Goal: Task Accomplishment & Management: Complete application form

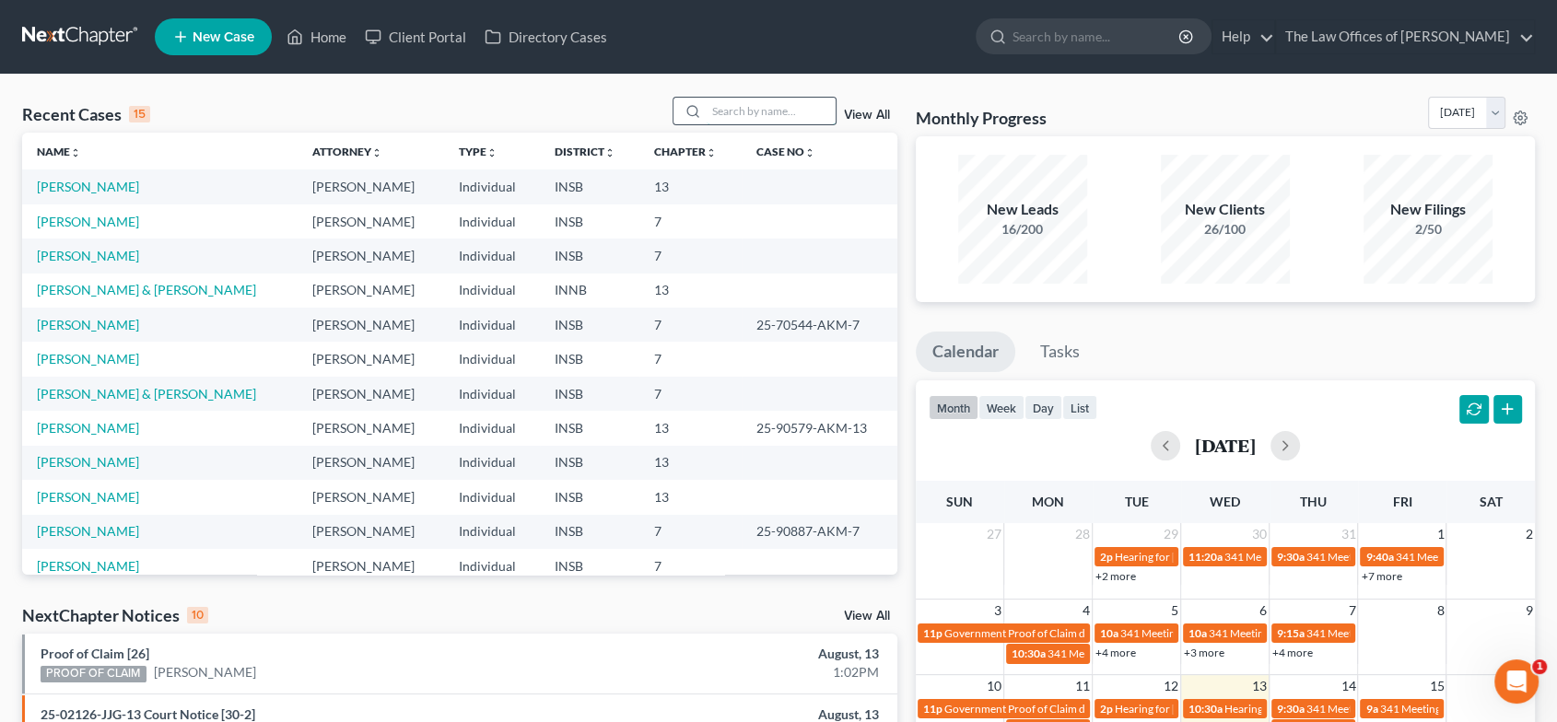
click at [801, 108] on input "search" at bounding box center [771, 111] width 129 height 27
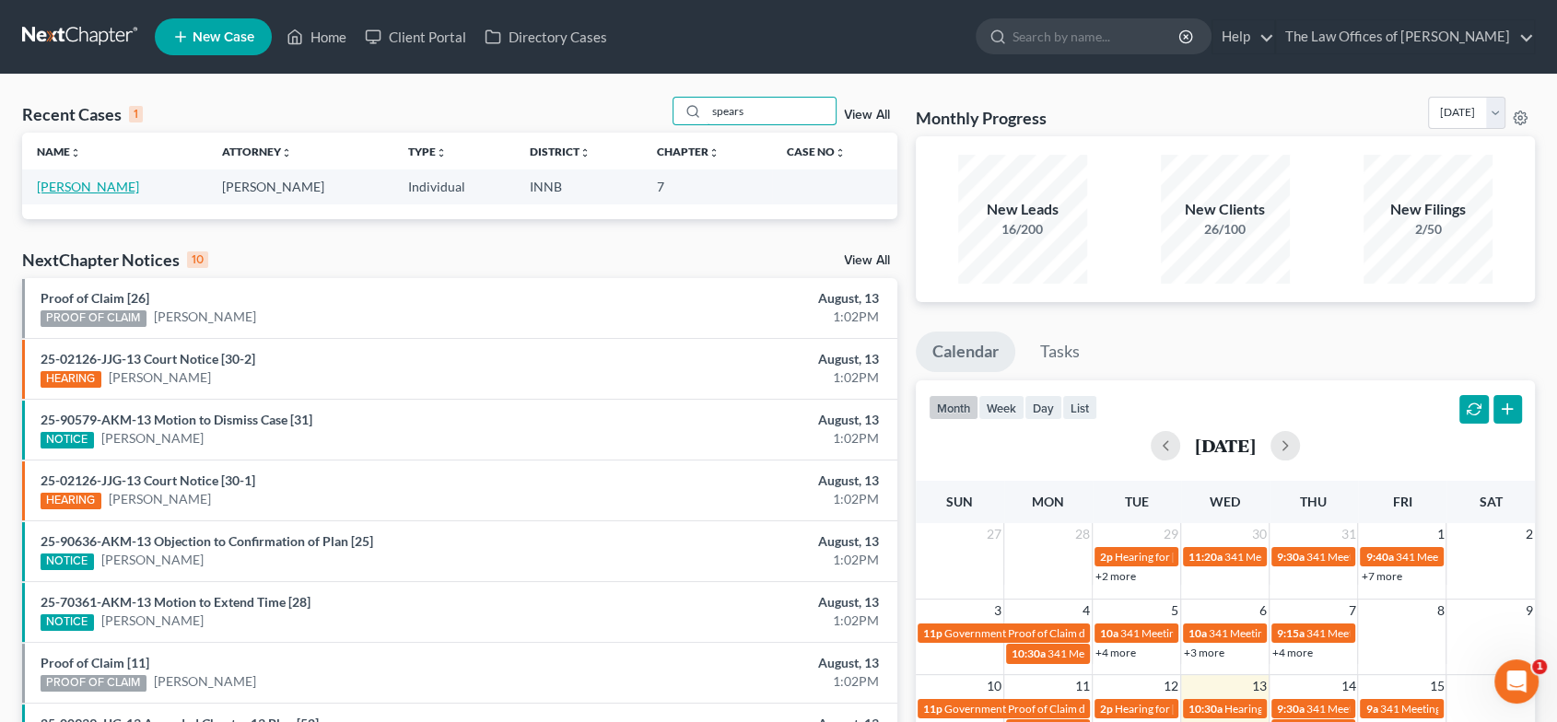
type input "spears"
click at [94, 186] on link "[PERSON_NAME]" at bounding box center [88, 187] width 102 height 16
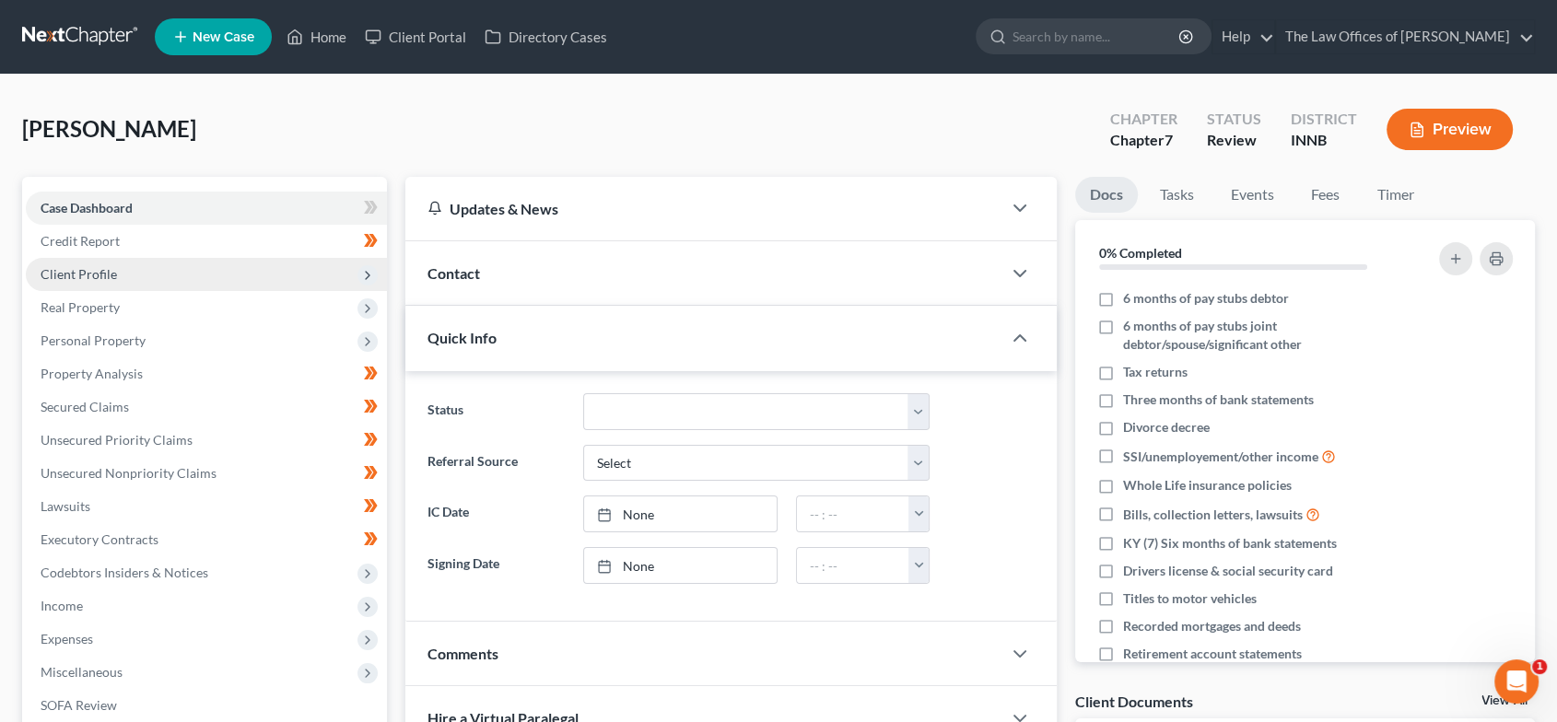
click at [140, 279] on span "Client Profile" at bounding box center [206, 274] width 361 height 33
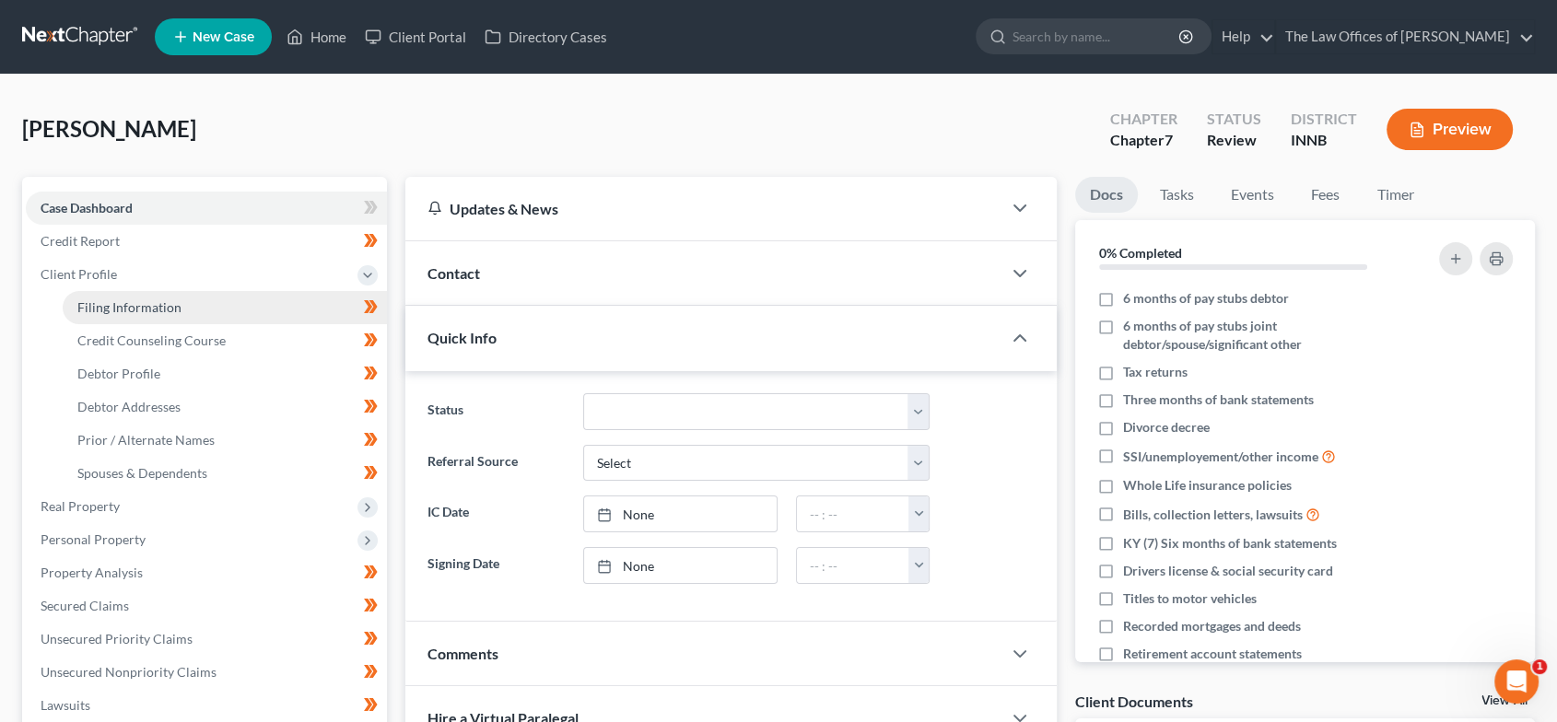
click at [145, 302] on span "Filing Information" at bounding box center [129, 307] width 104 height 16
select select "1"
select select "0"
select select "15"
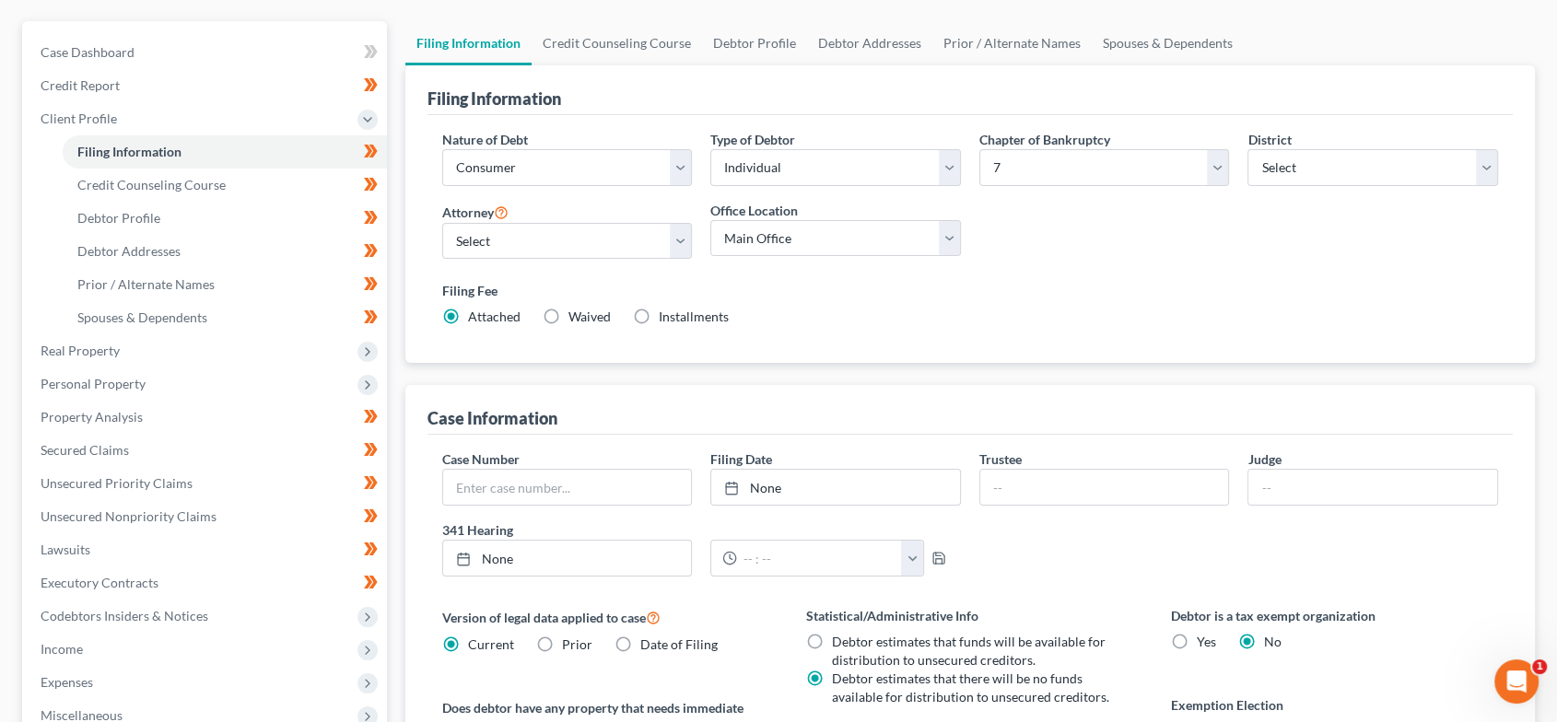
scroll to position [165, 0]
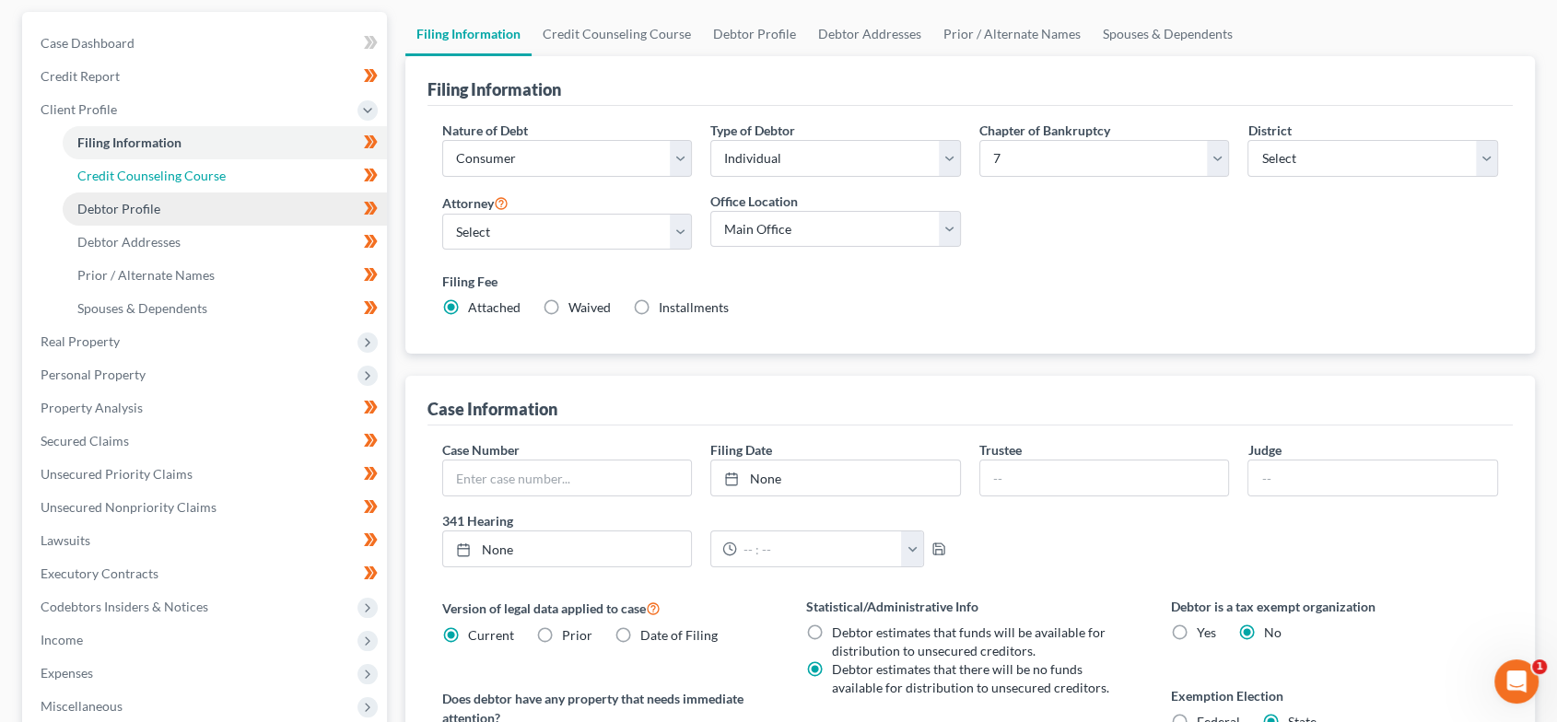
drag, startPoint x: 140, startPoint y: 169, endPoint x: 165, endPoint y: 207, distance: 46.0
click at [140, 169] on span "Credit Counseling Course" at bounding box center [151, 176] width 148 height 16
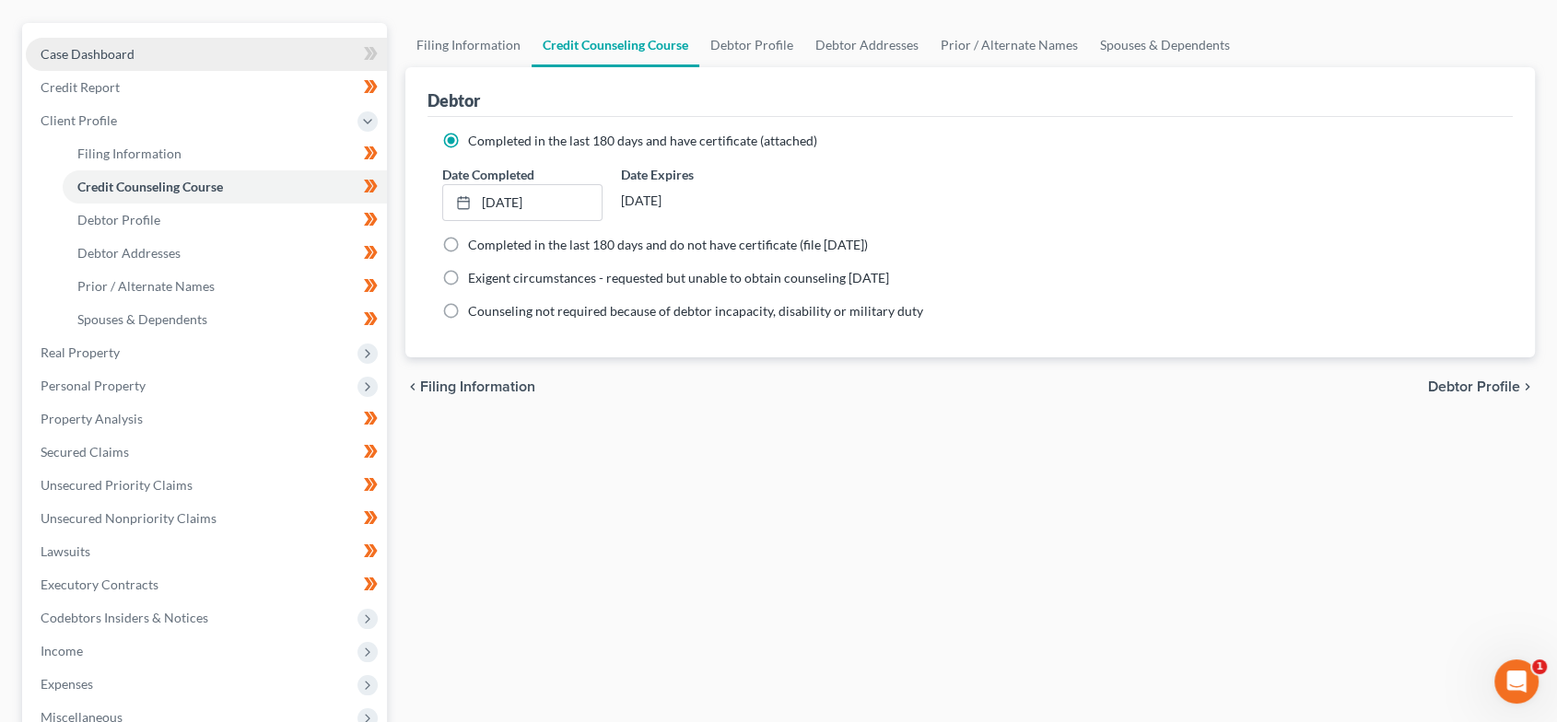
scroll to position [175, 0]
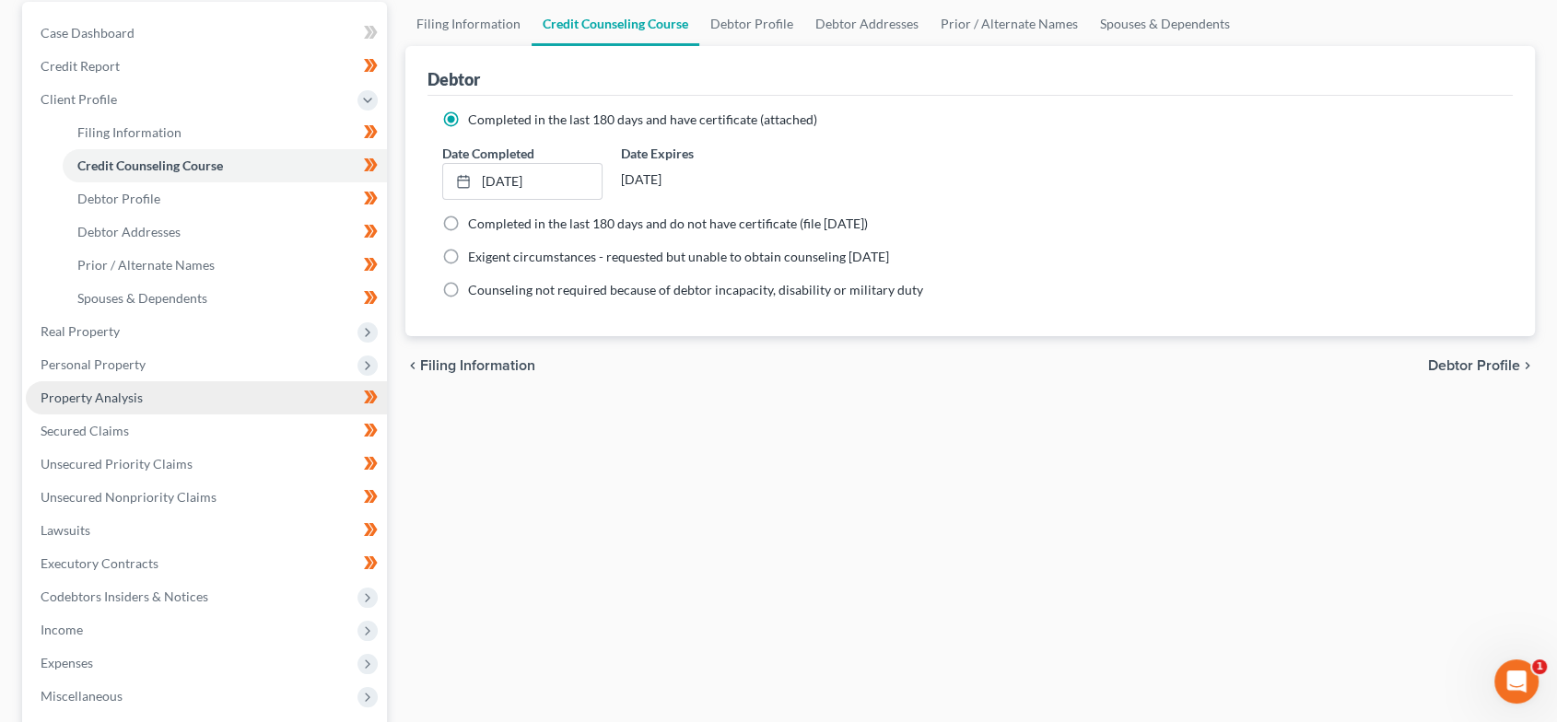
click at [160, 386] on link "Property Analysis" at bounding box center [206, 398] width 361 height 33
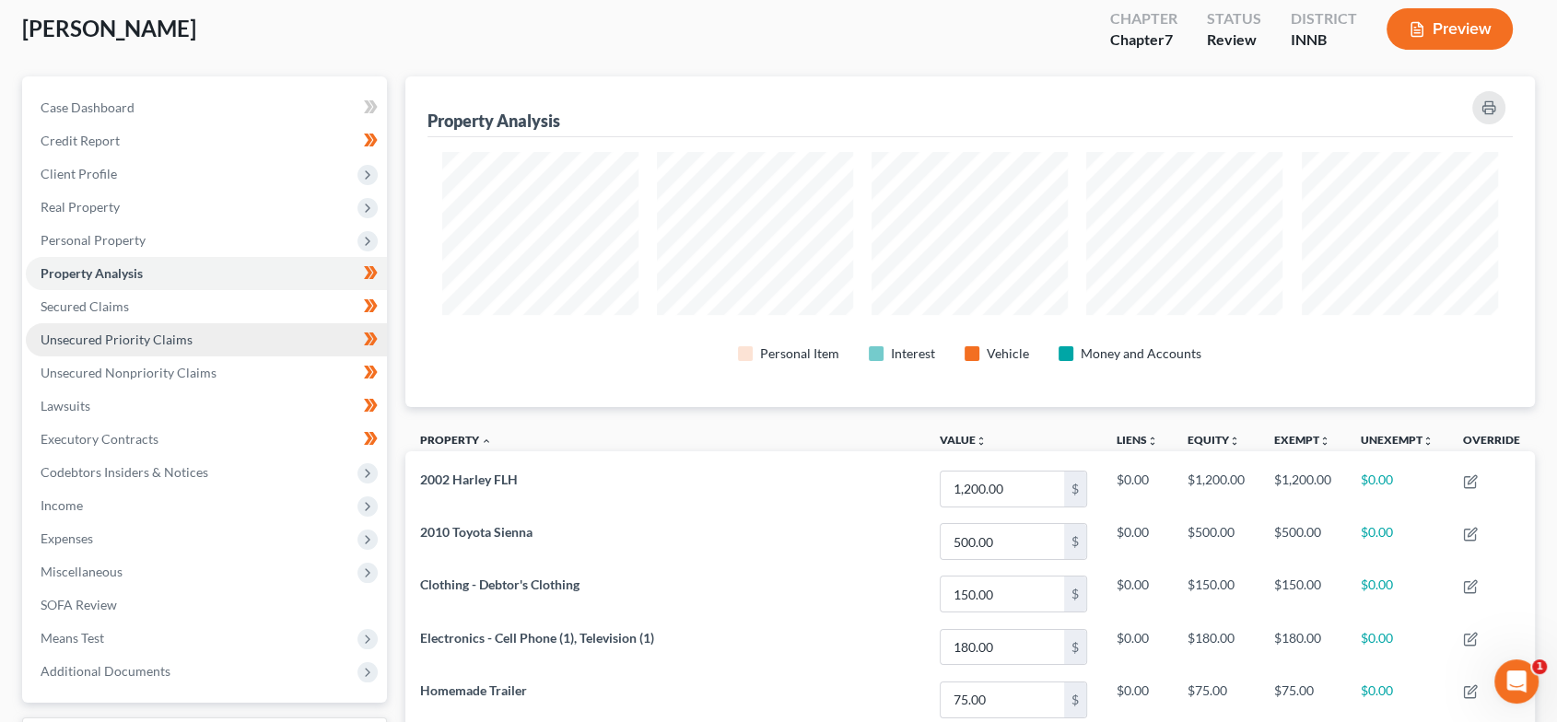
scroll to position [112, 0]
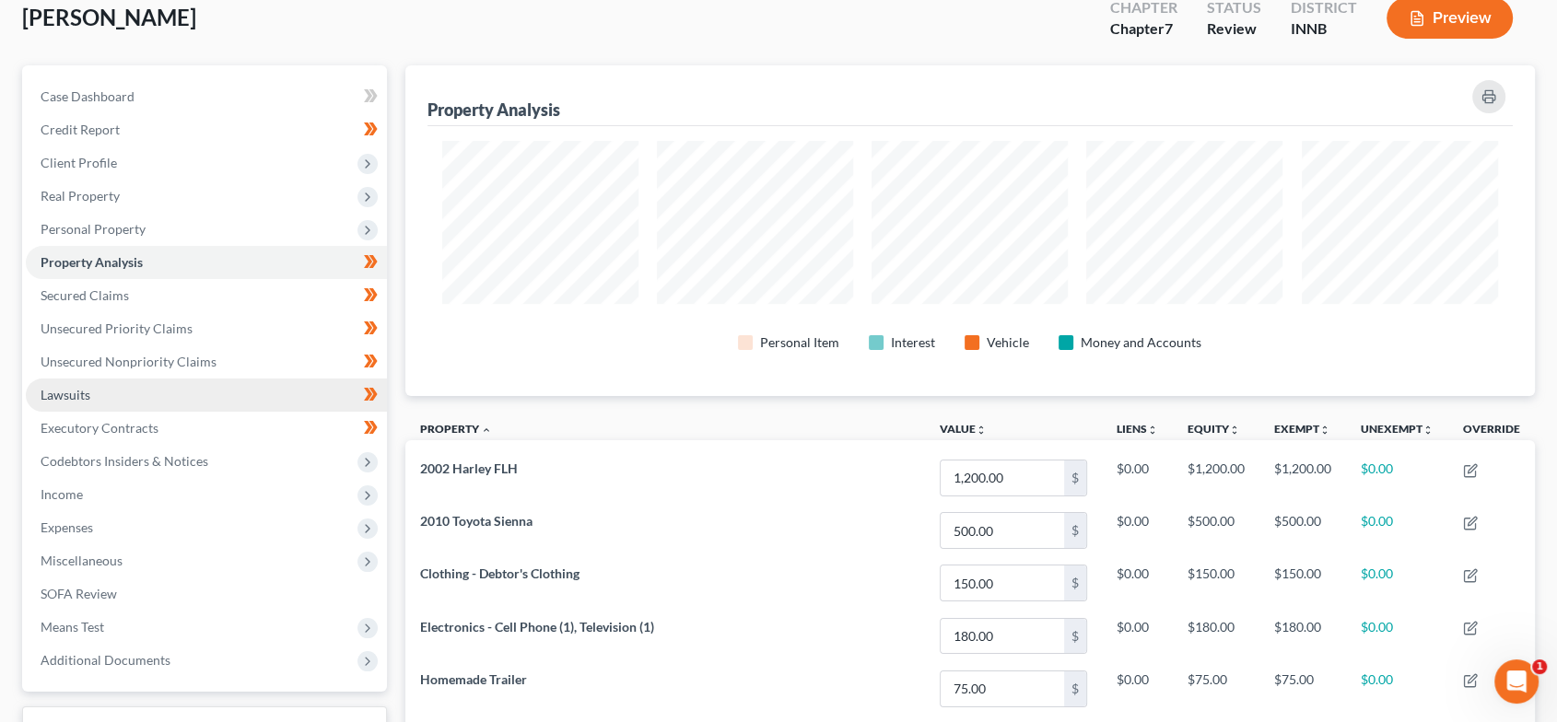
click at [170, 385] on link "Lawsuits" at bounding box center [206, 395] width 361 height 33
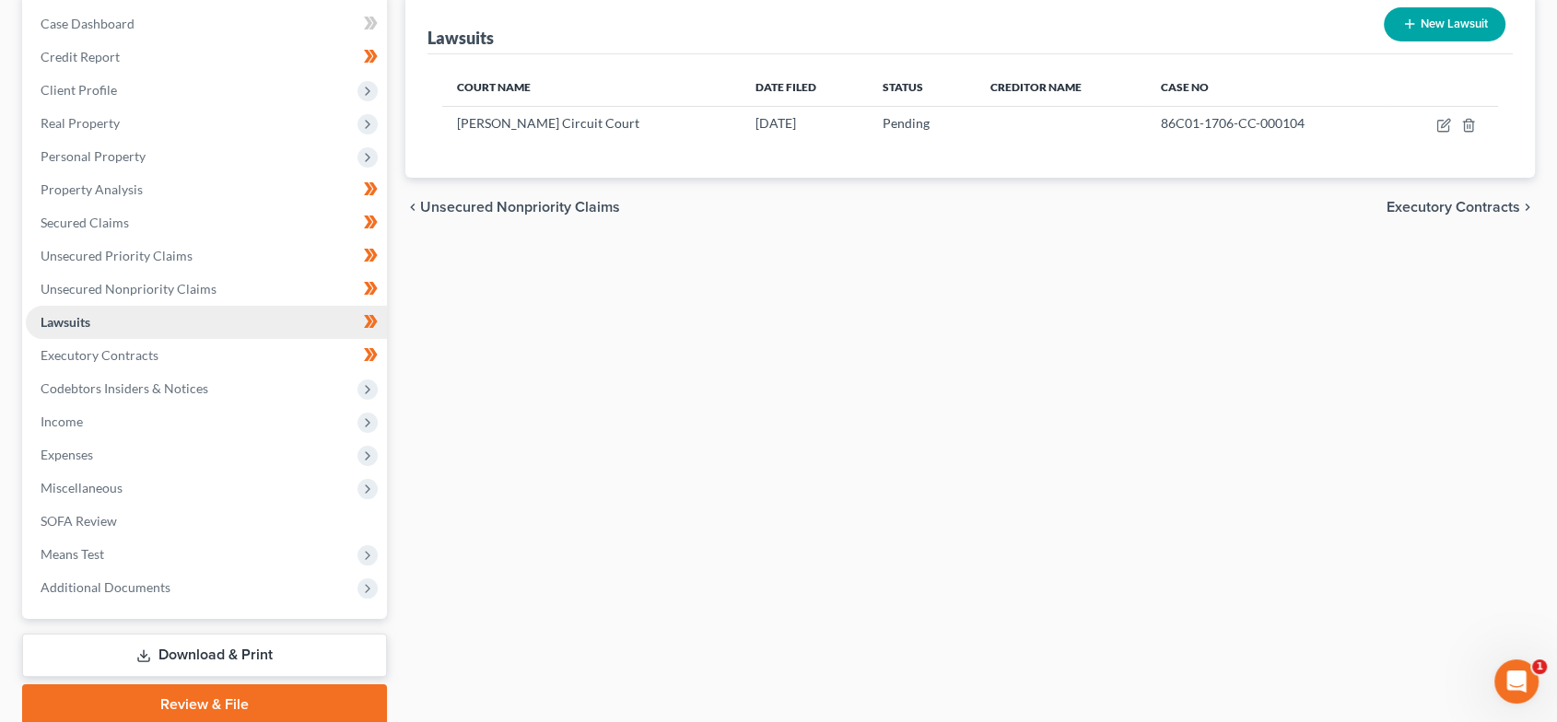
scroll to position [199, 0]
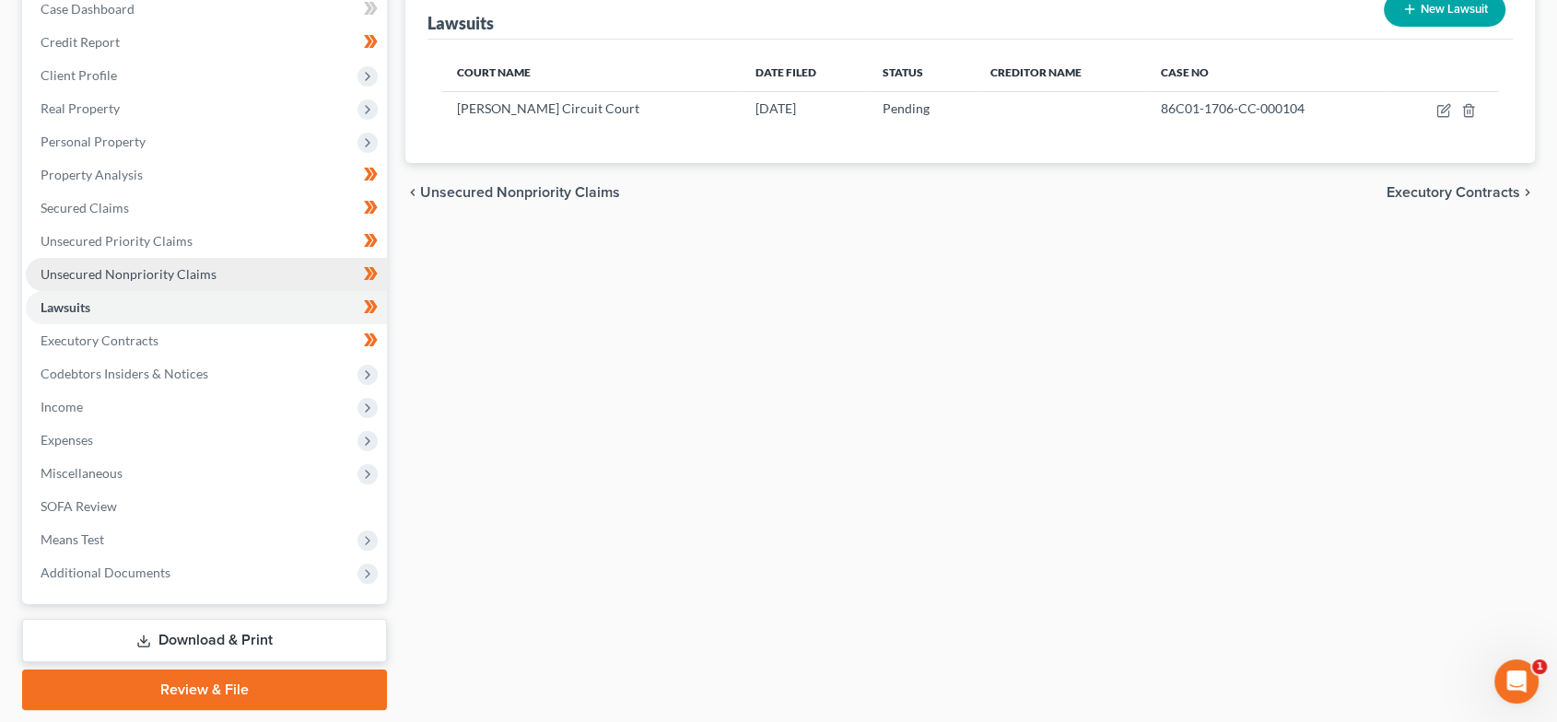
click at [170, 261] on link "Unsecured Nonpriority Claims" at bounding box center [206, 274] width 361 height 33
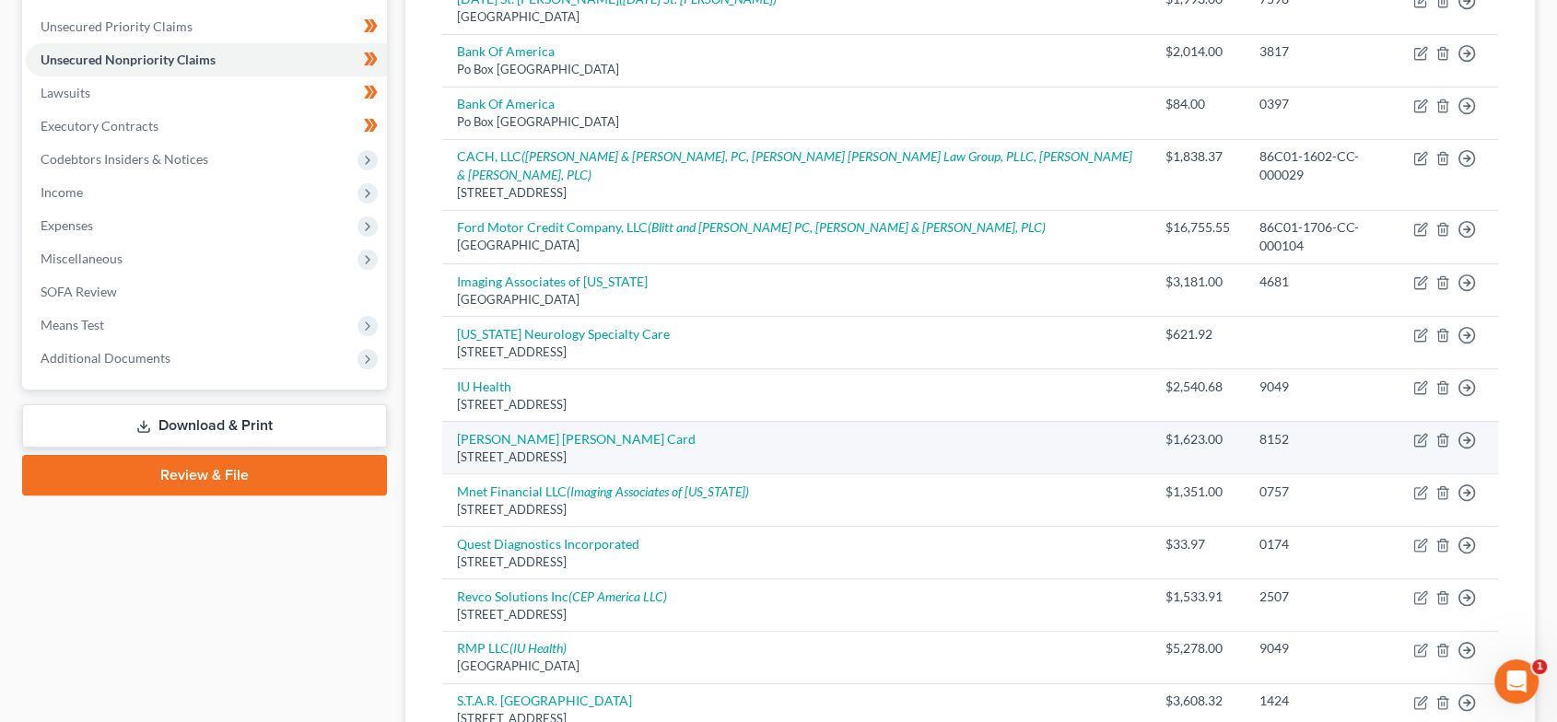
scroll to position [435, 0]
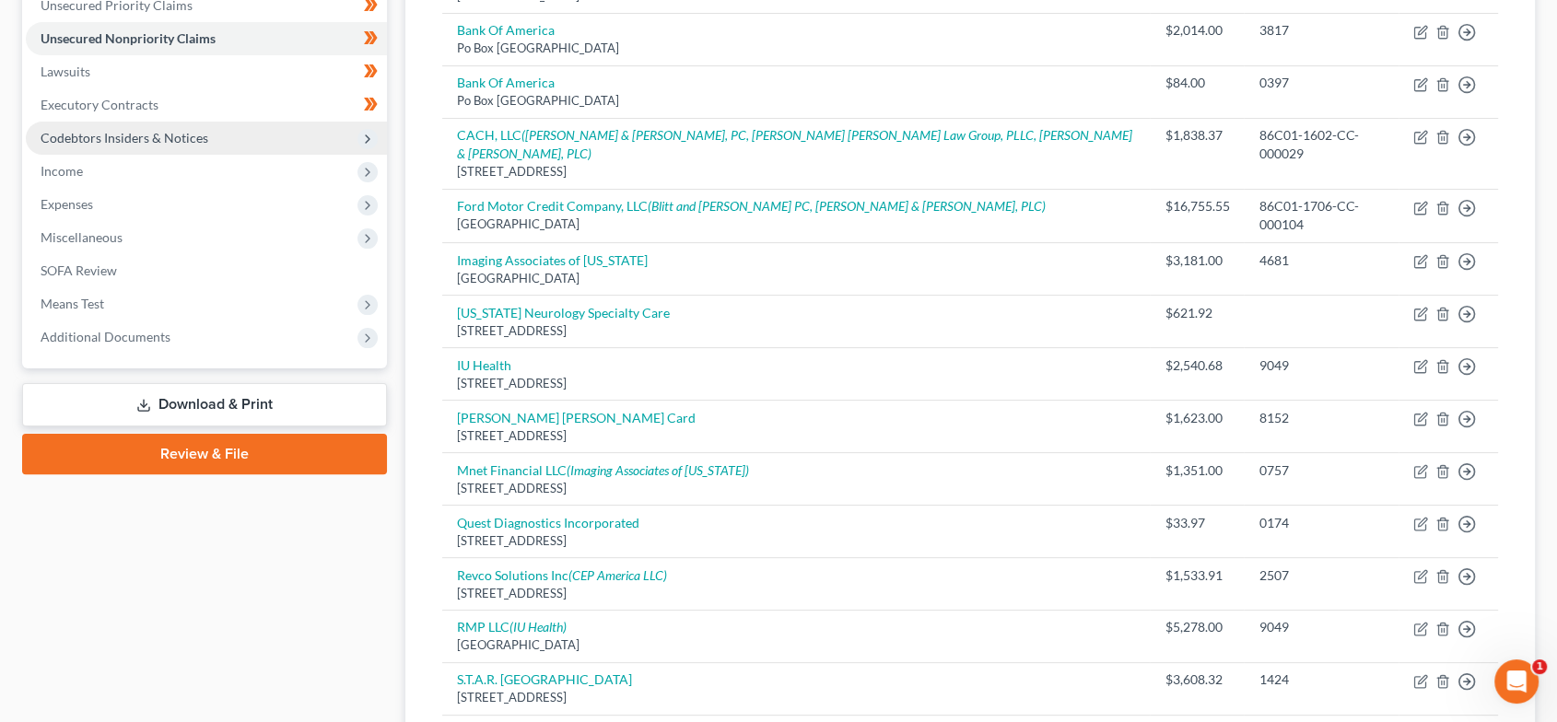
click at [119, 151] on ul "Case Dashboard Payments Invoices Payments Payments Credit Report Client Profile" at bounding box center [206, 55] width 361 height 597
click at [111, 173] on span "Income" at bounding box center [206, 171] width 361 height 33
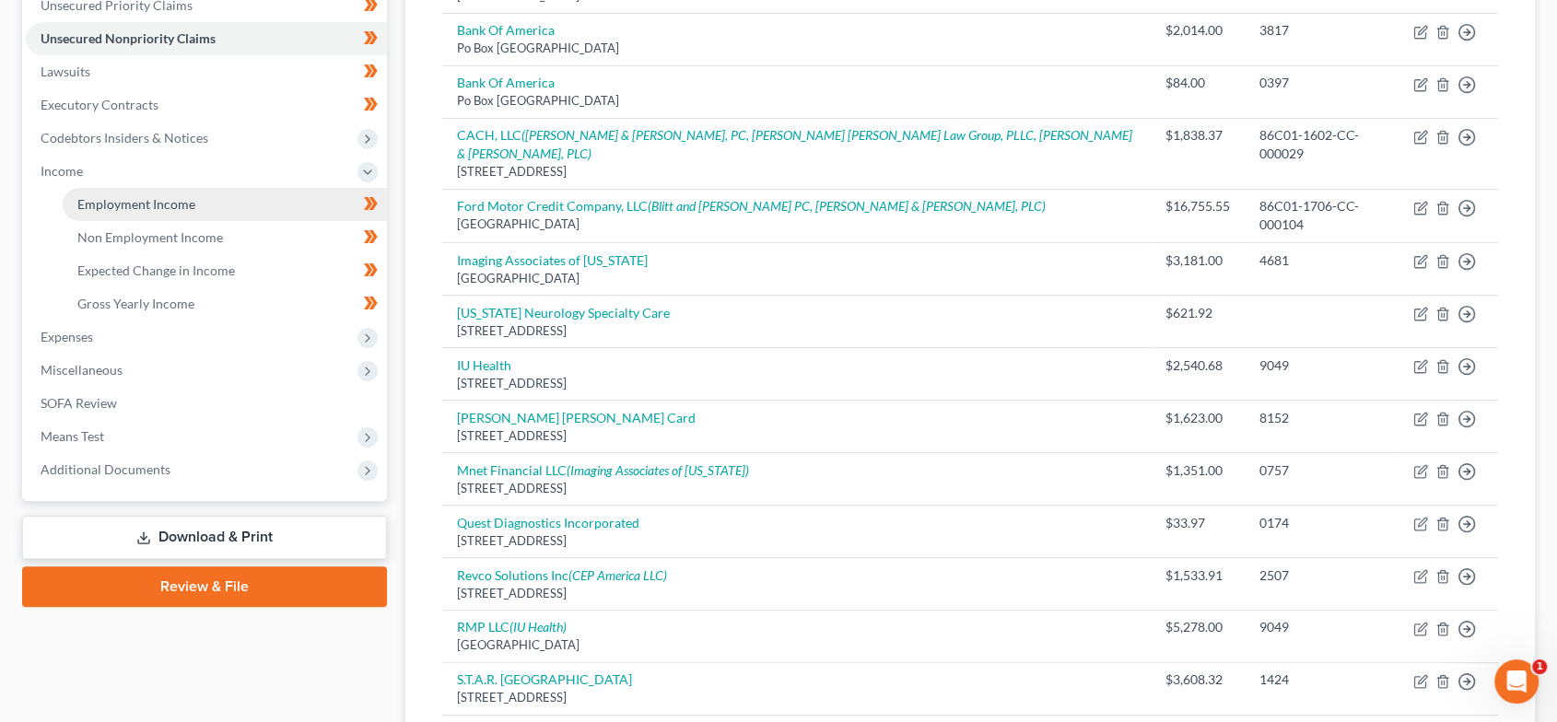
click at [133, 193] on link "Employment Income" at bounding box center [225, 204] width 324 height 33
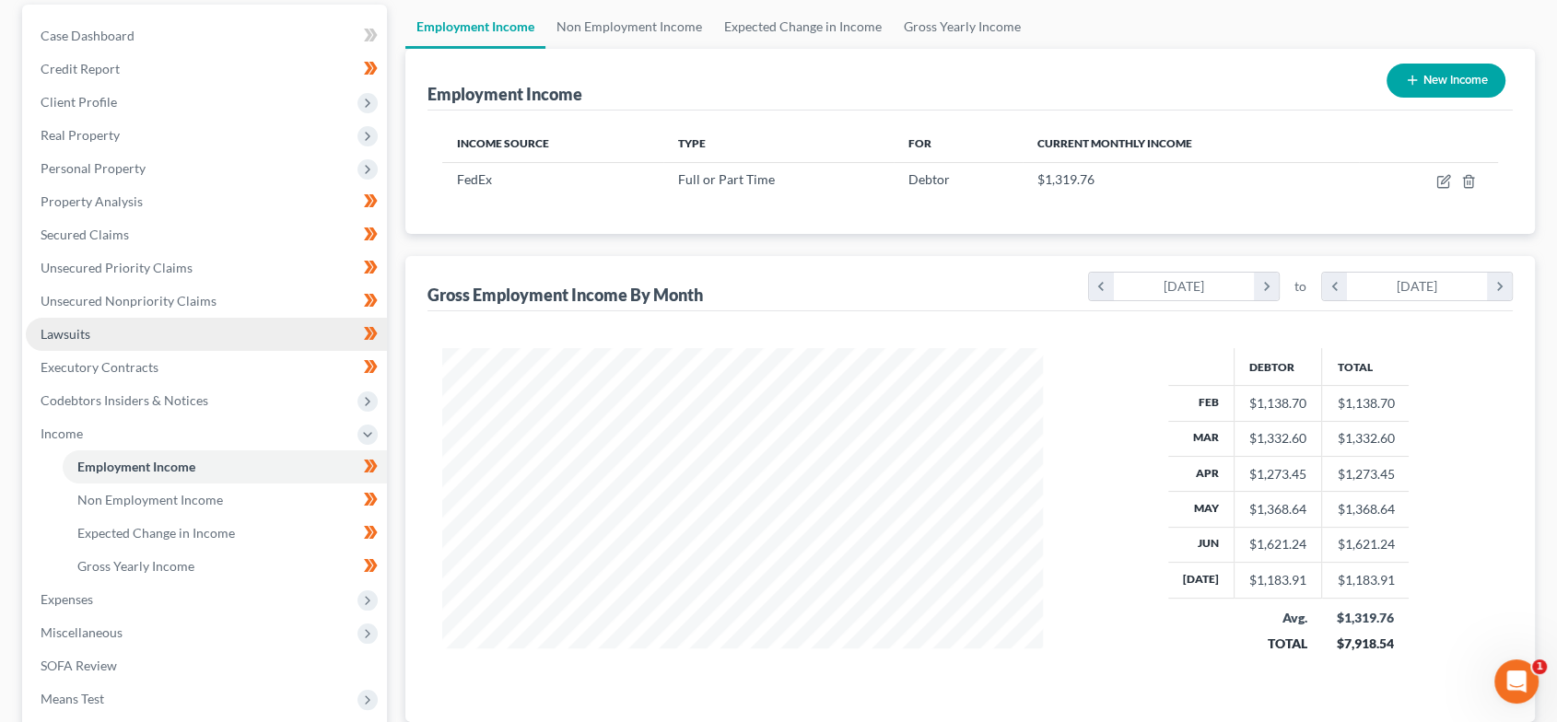
scroll to position [203, 0]
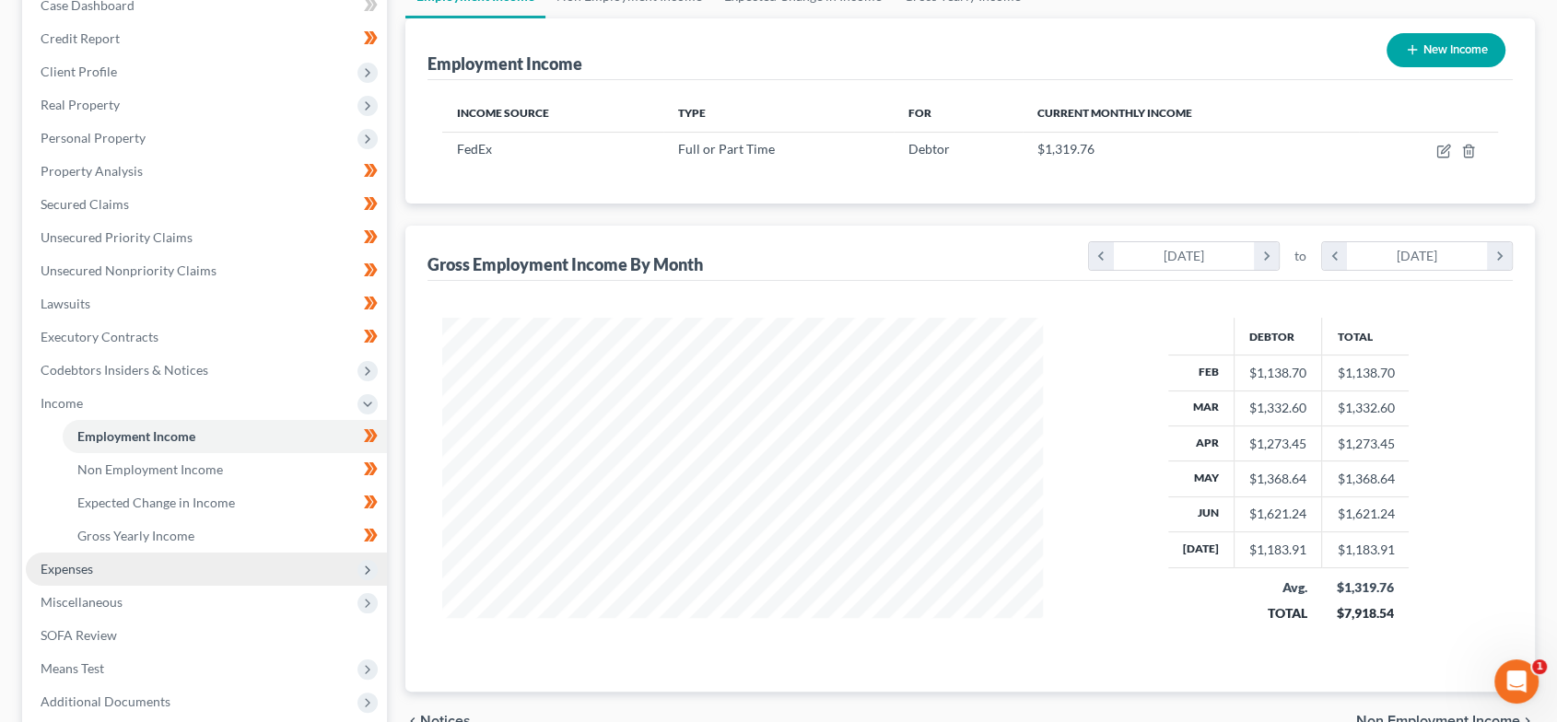
click at [169, 569] on span "Expenses" at bounding box center [206, 569] width 361 height 33
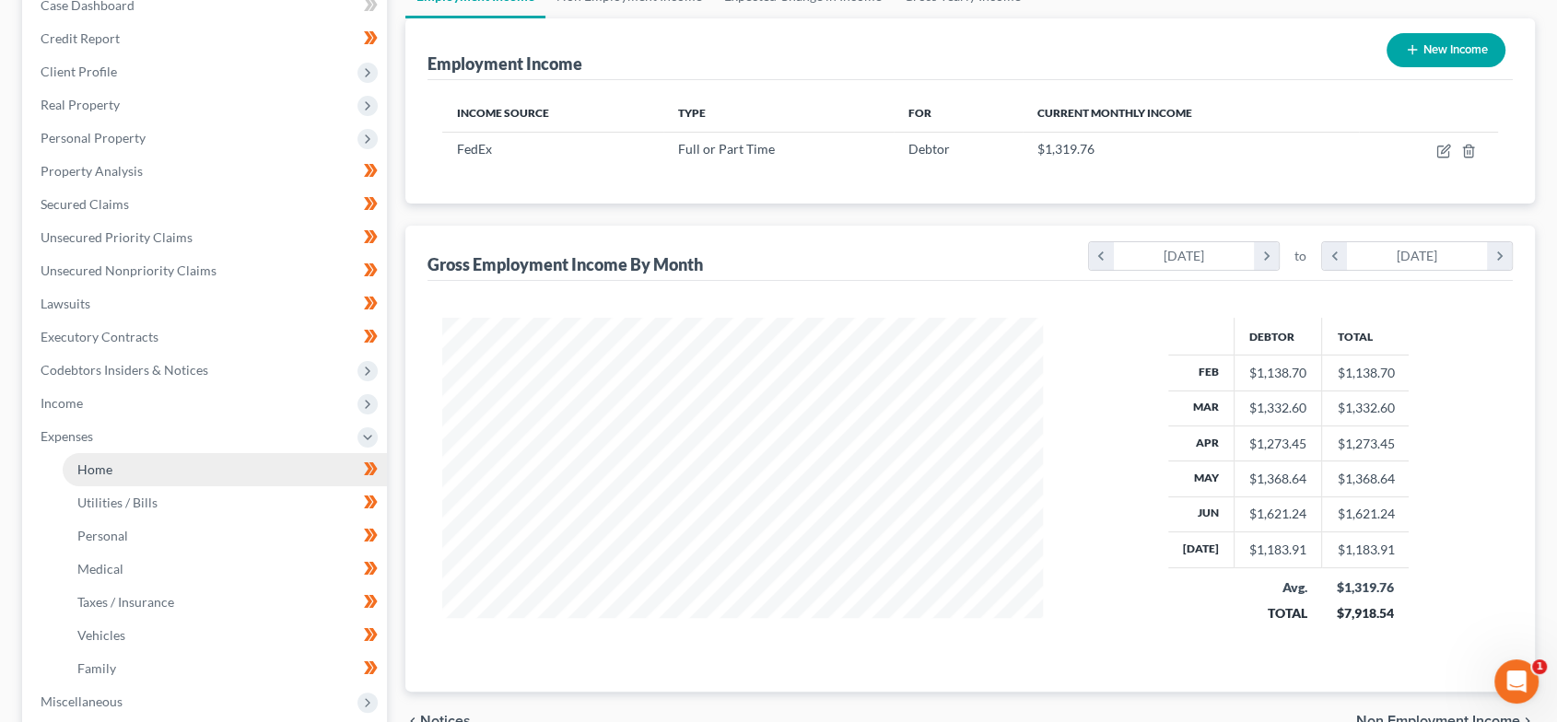
click at [139, 467] on link "Home" at bounding box center [225, 469] width 324 height 33
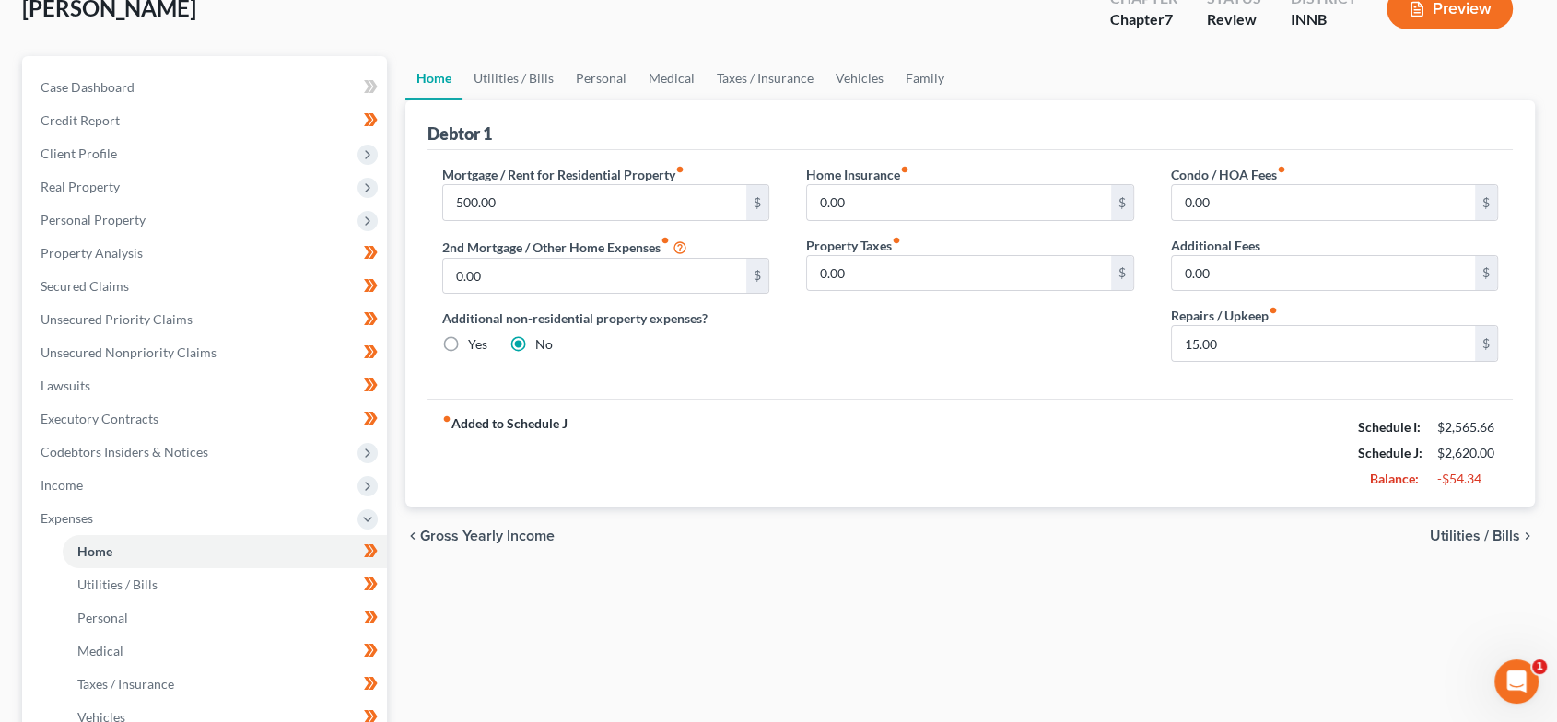
scroll to position [12, 0]
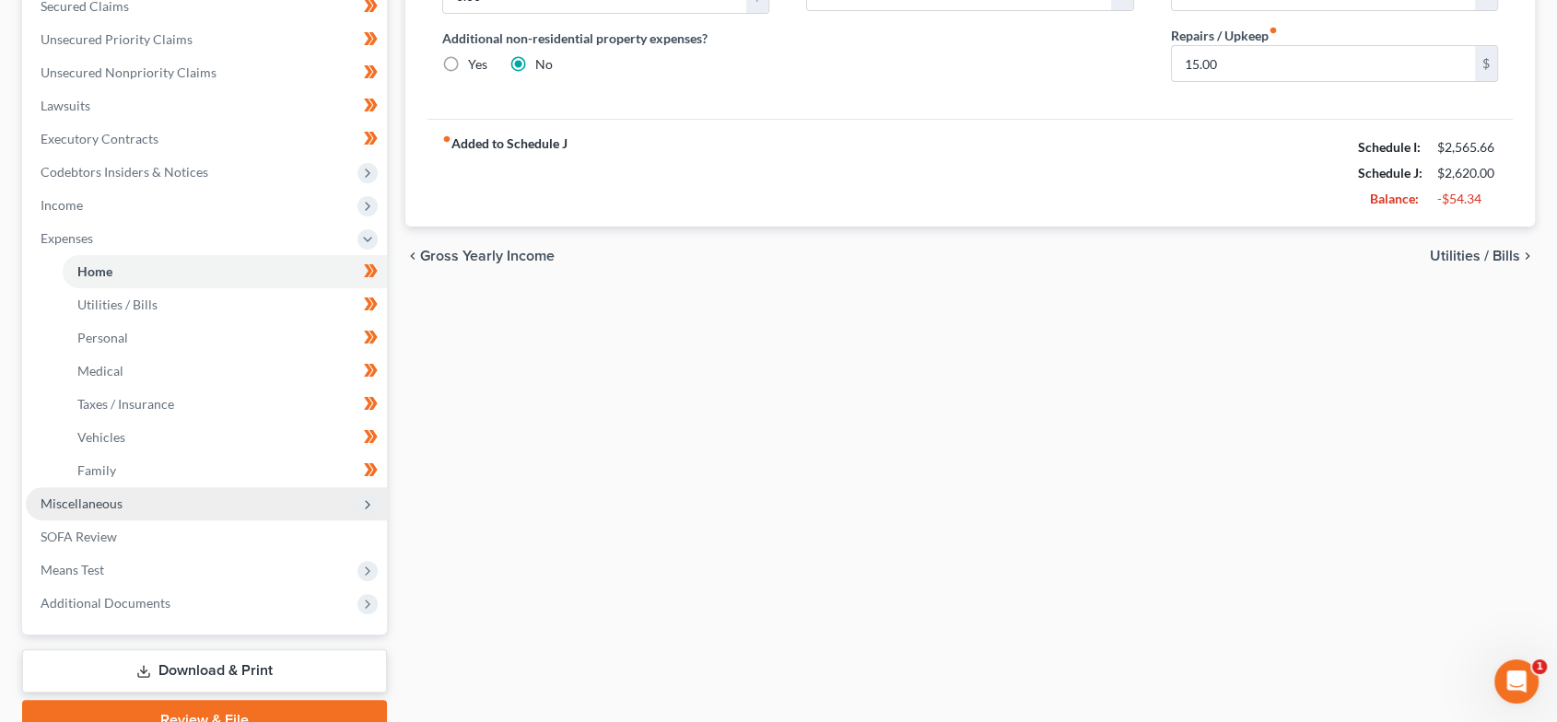
drag, startPoint x: 149, startPoint y: 494, endPoint x: 154, endPoint y: 502, distance: 9.5
click at [149, 495] on span "Miscellaneous" at bounding box center [206, 503] width 361 height 33
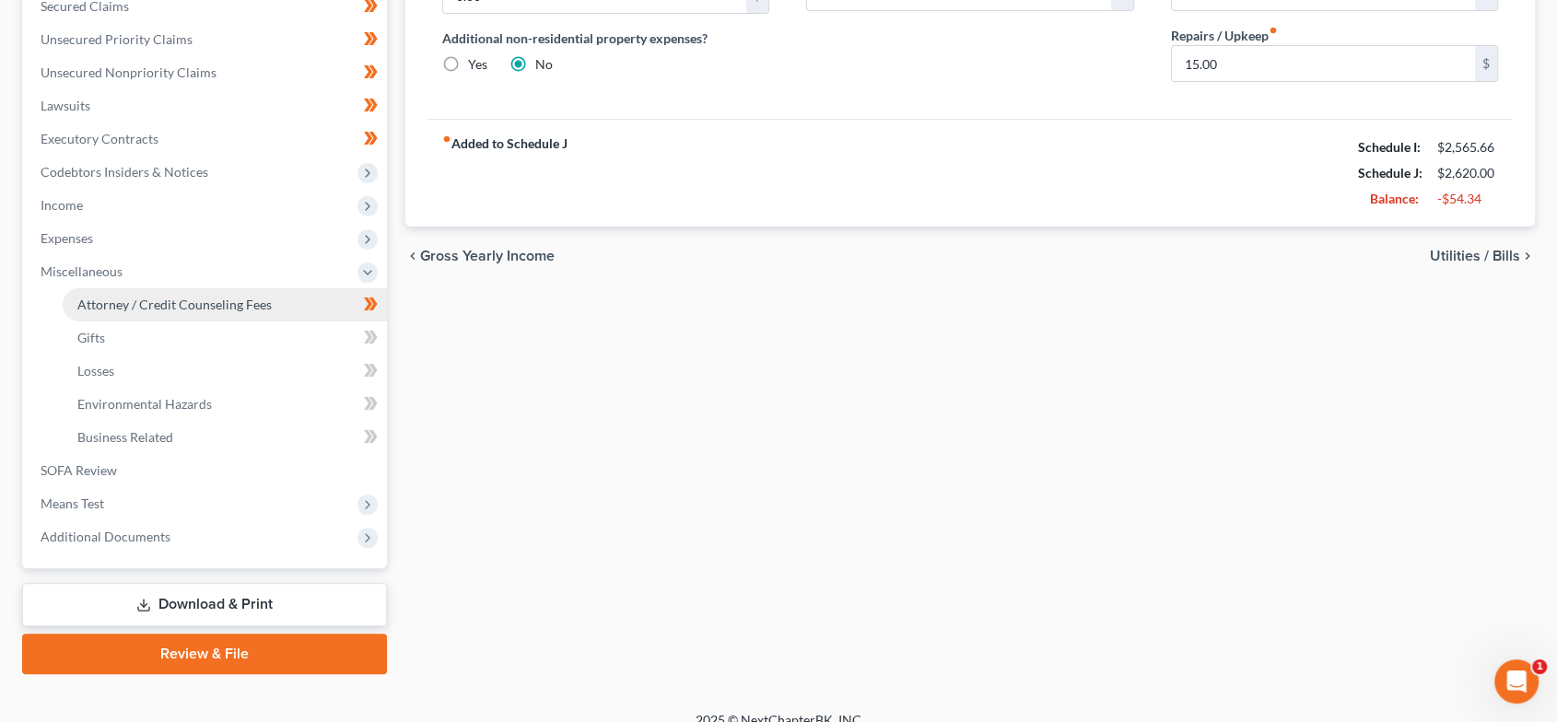
click at [217, 302] on span "Attorney / Credit Counseling Fees" at bounding box center [174, 305] width 194 height 16
select select "17"
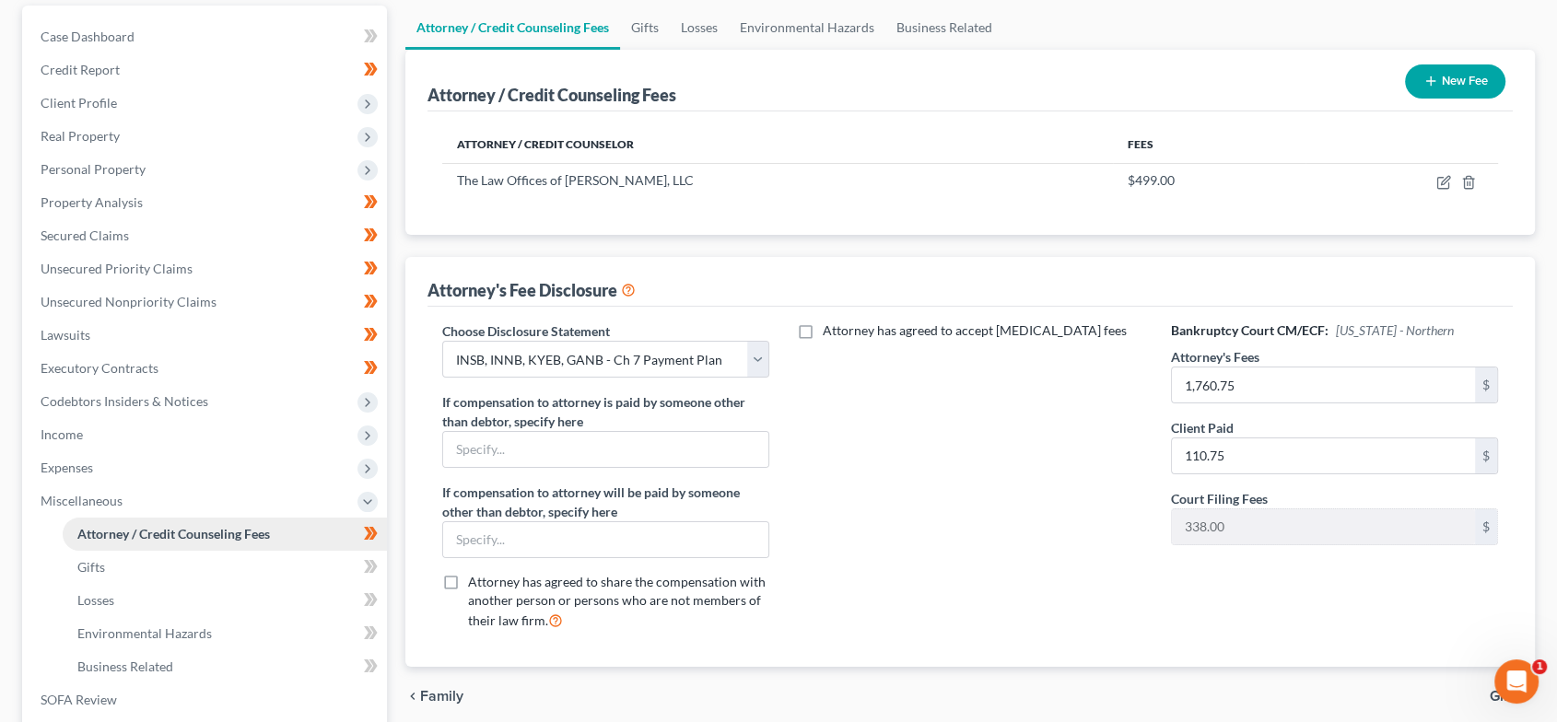
scroll to position [16, 0]
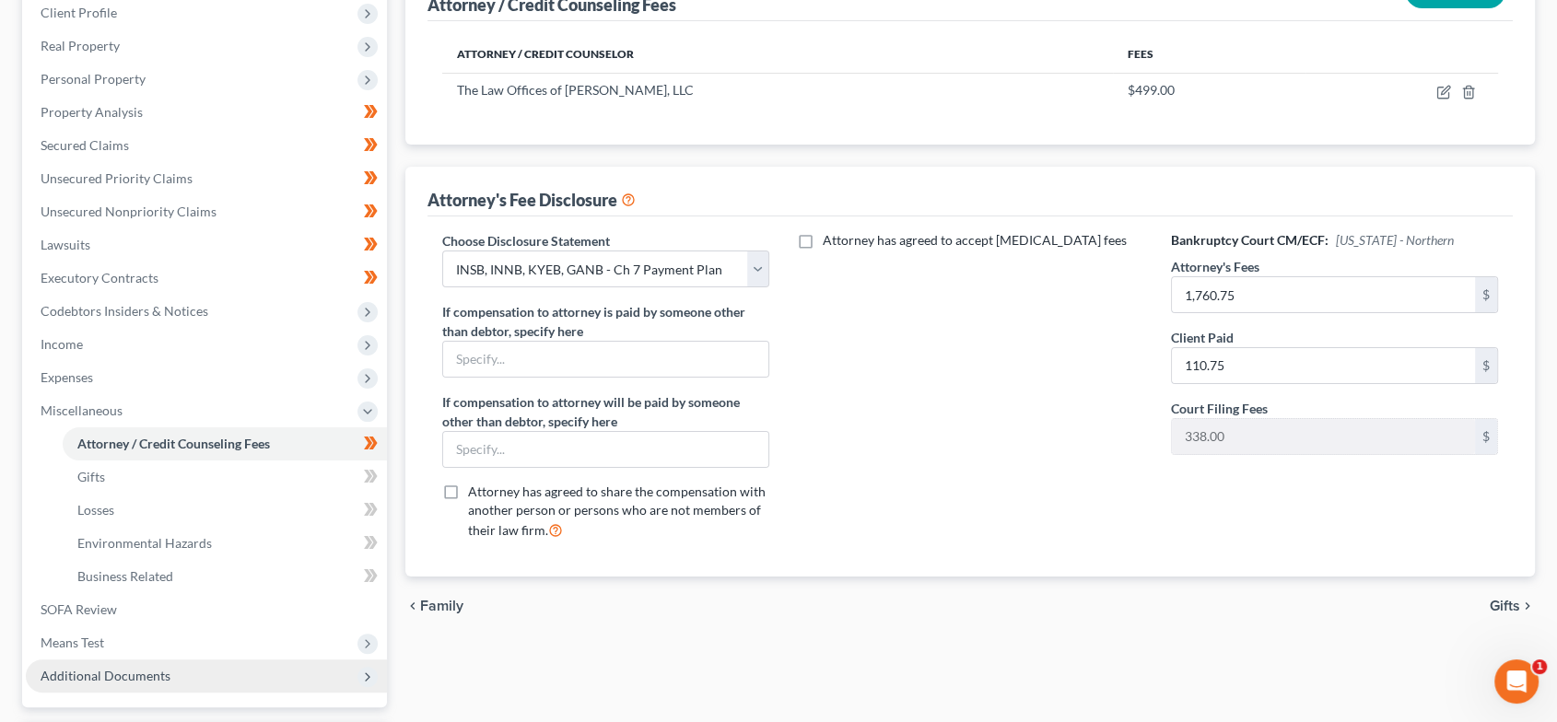
click at [195, 669] on span "Additional Documents" at bounding box center [206, 676] width 361 height 33
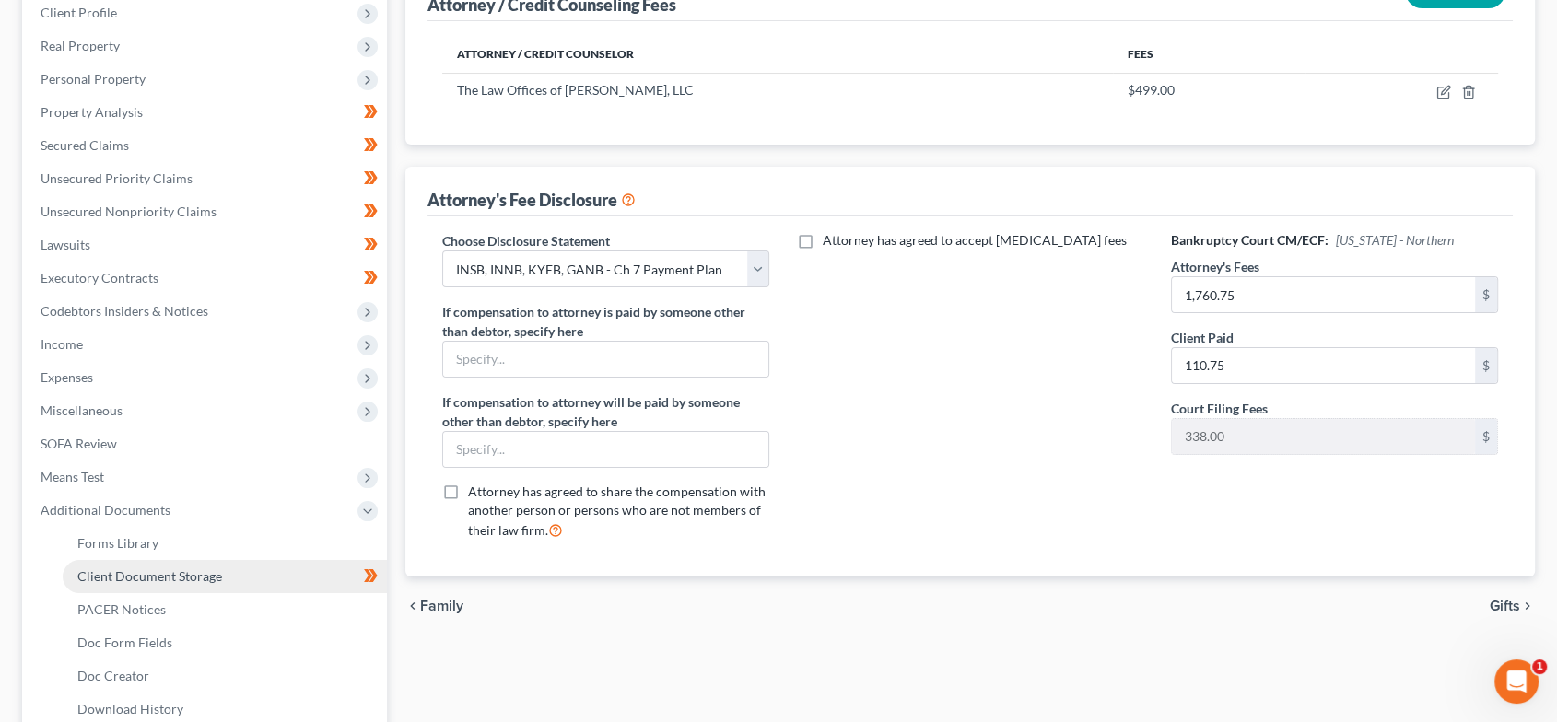
click at [302, 572] on link "Client Document Storage" at bounding box center [225, 576] width 324 height 33
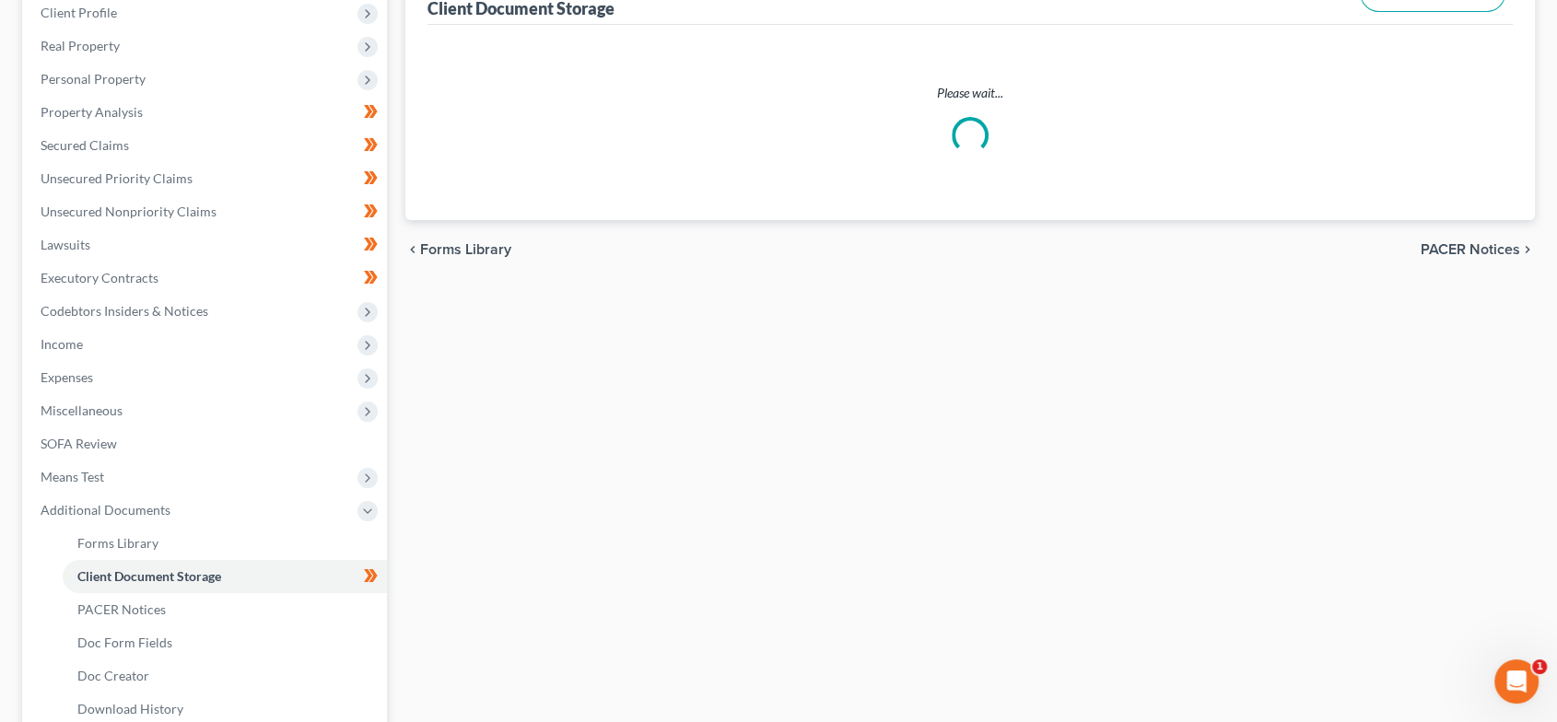
scroll to position [14, 0]
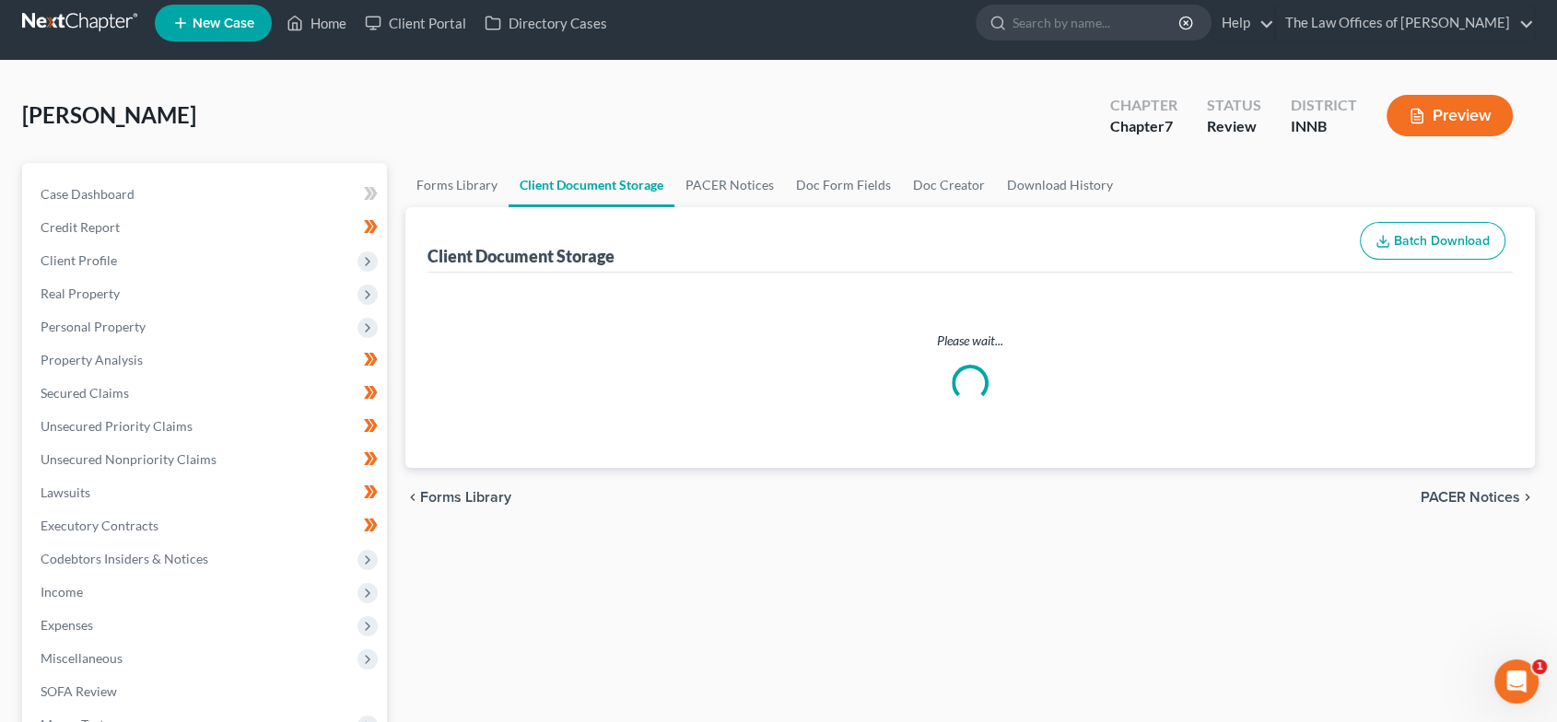
select select "8"
select select "0"
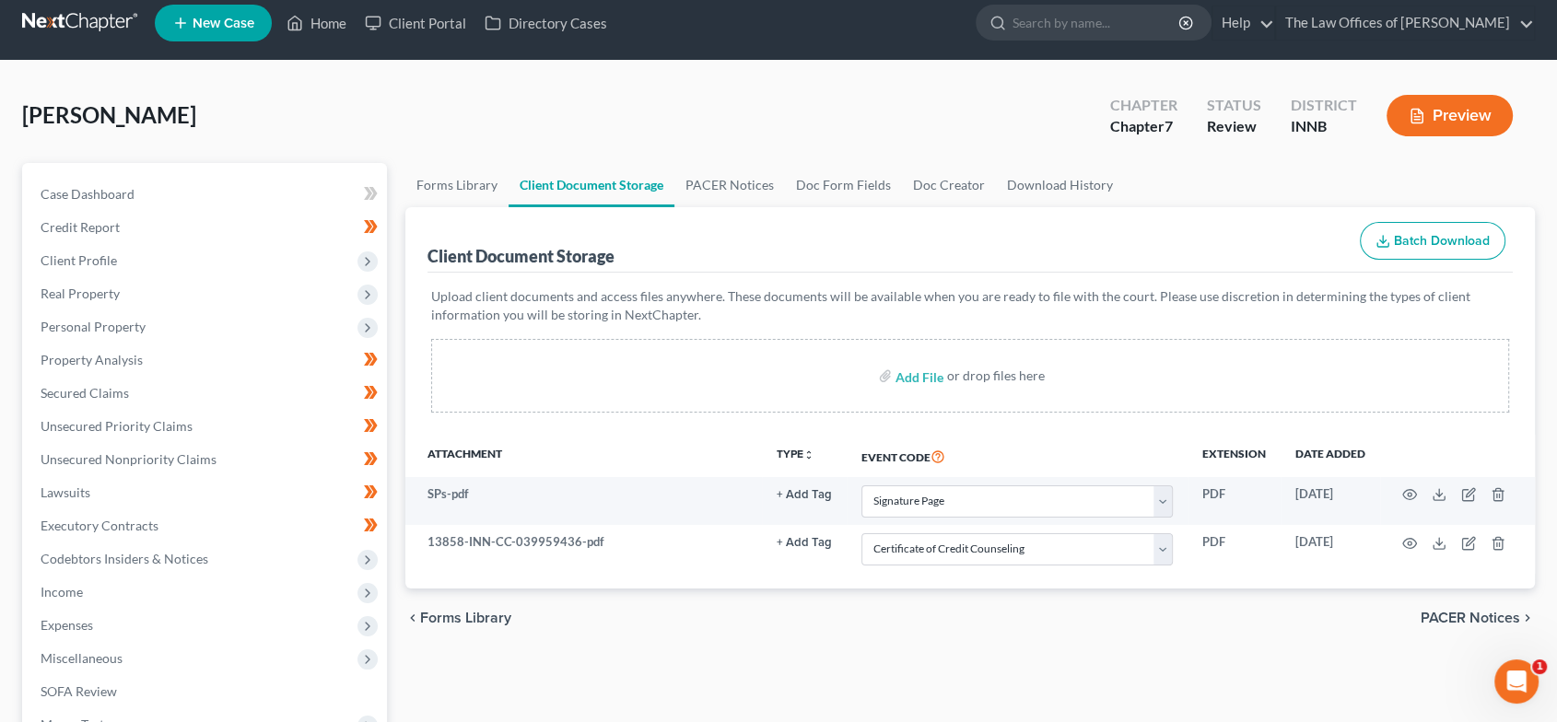
scroll to position [0, 0]
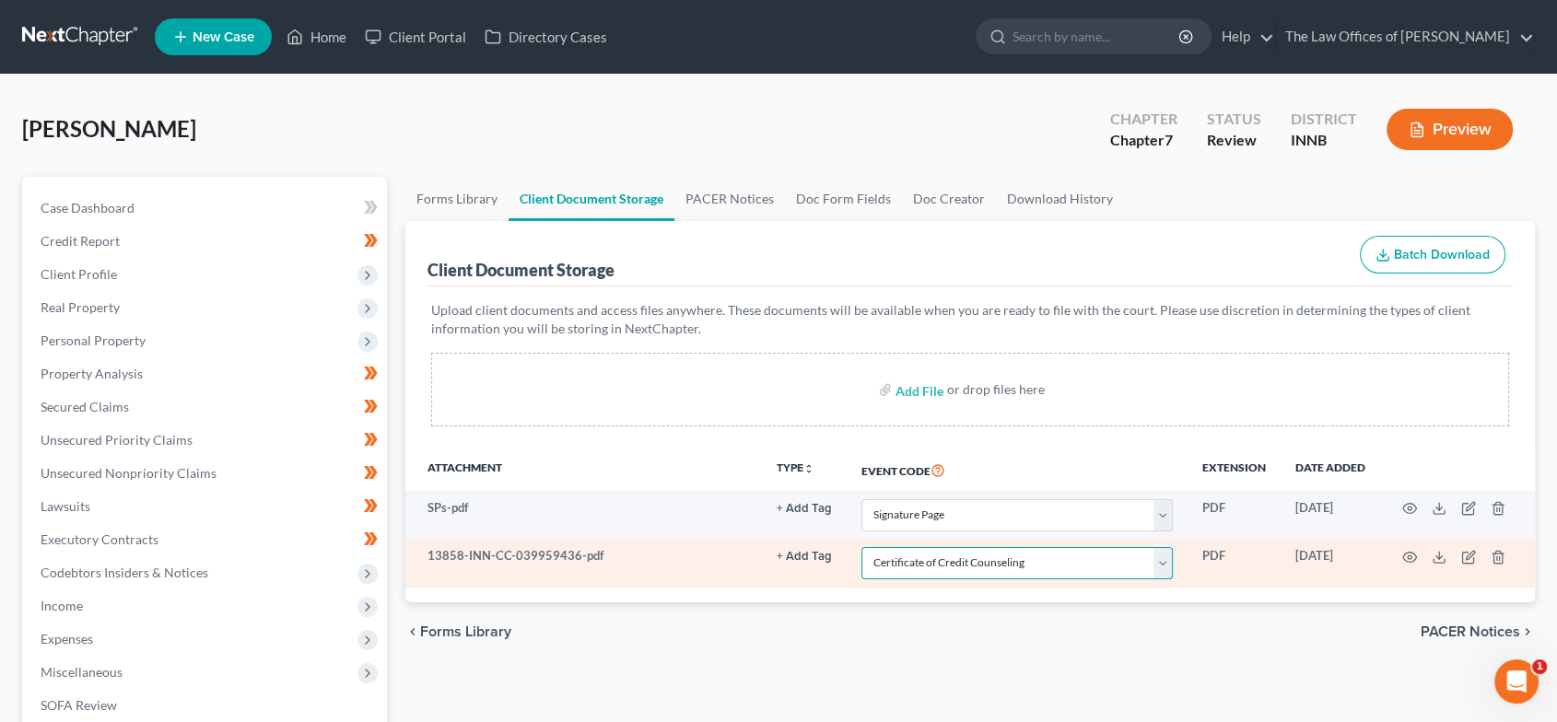
click at [1169, 570] on select "Select Event Certificate of Credit Counseling Chapter 13 Calculation of Disposa…" at bounding box center [1017, 563] width 311 height 32
click at [1169, 571] on select "Select Event Certificate of Credit Counseling Chapter 13 Calculation of Disposa…" at bounding box center [1017, 563] width 311 height 32
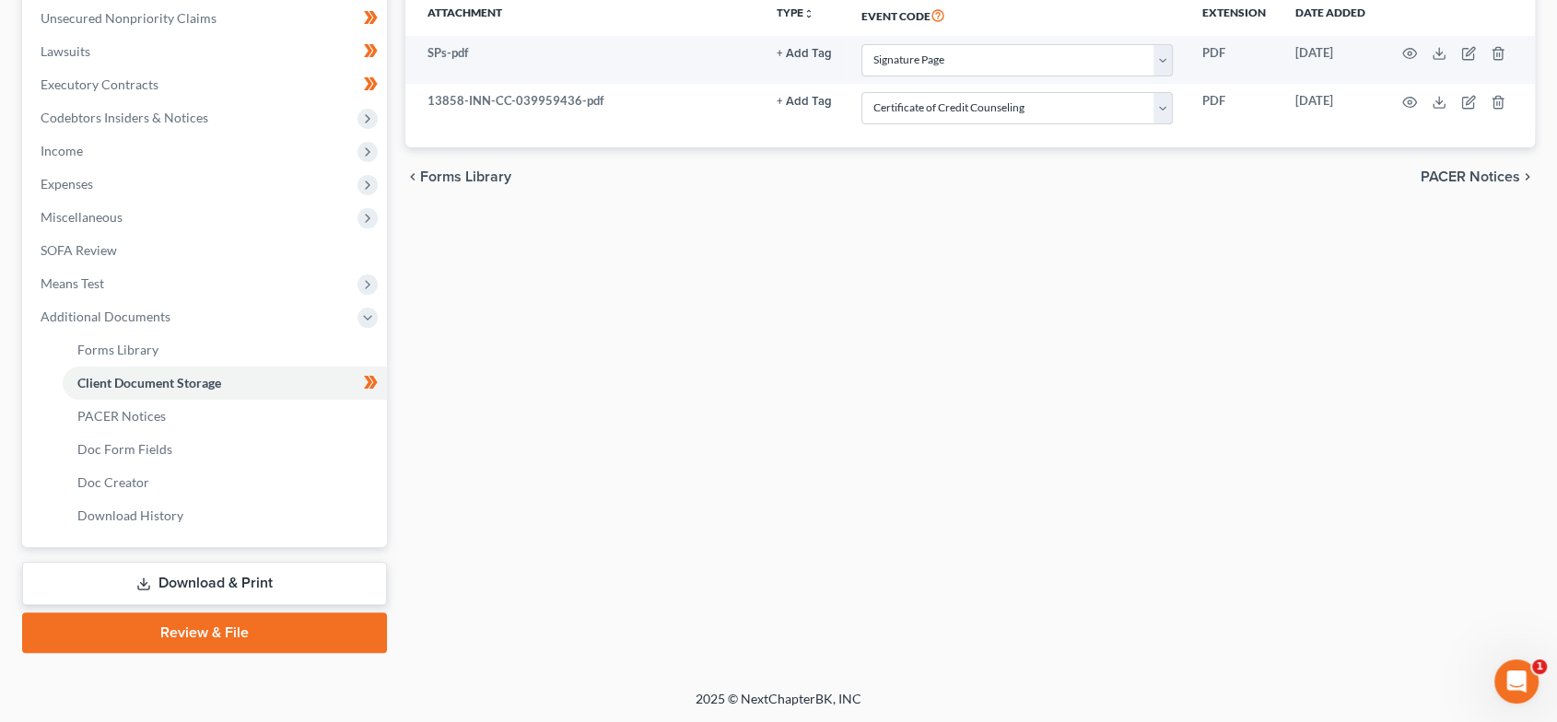
click at [215, 631] on link "Review & File" at bounding box center [204, 633] width 365 height 41
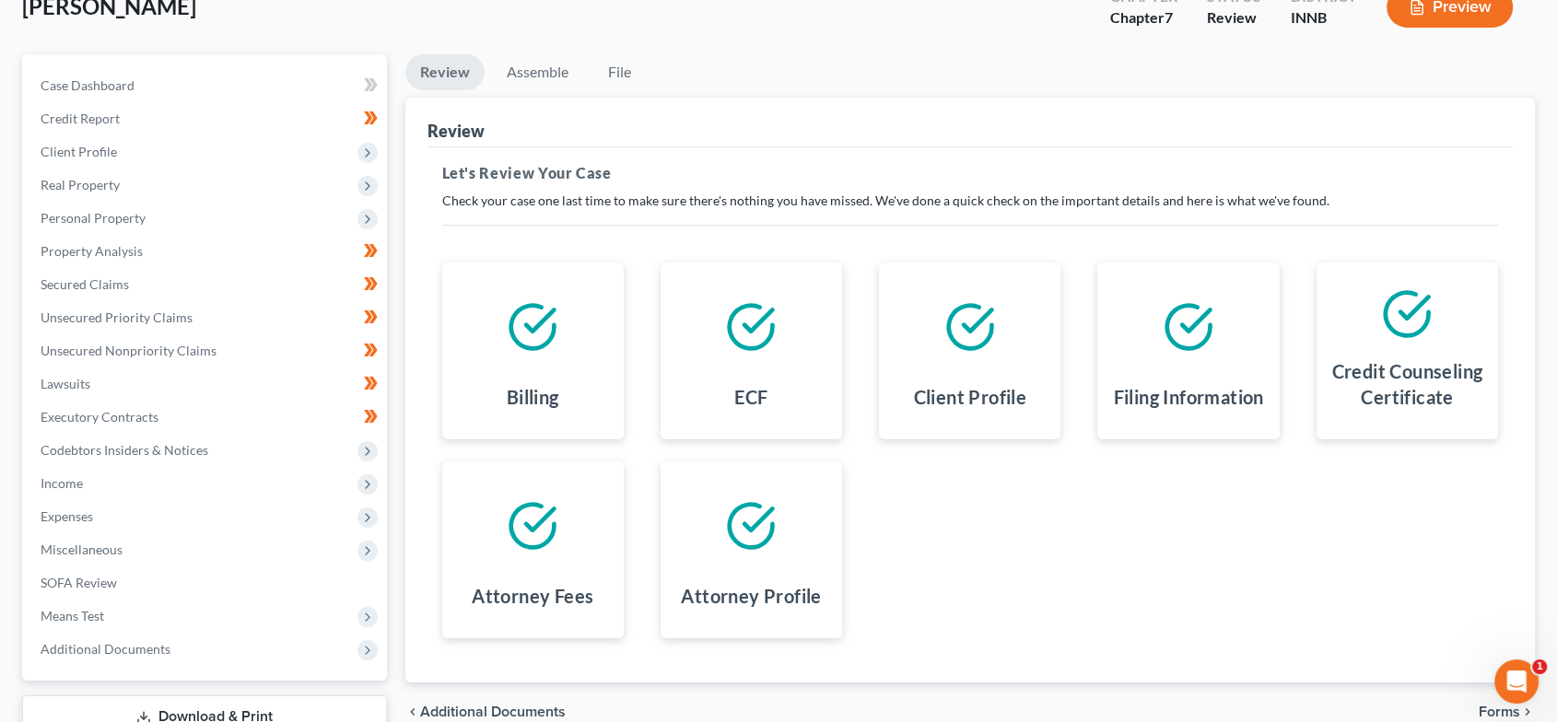
scroll to position [256, 0]
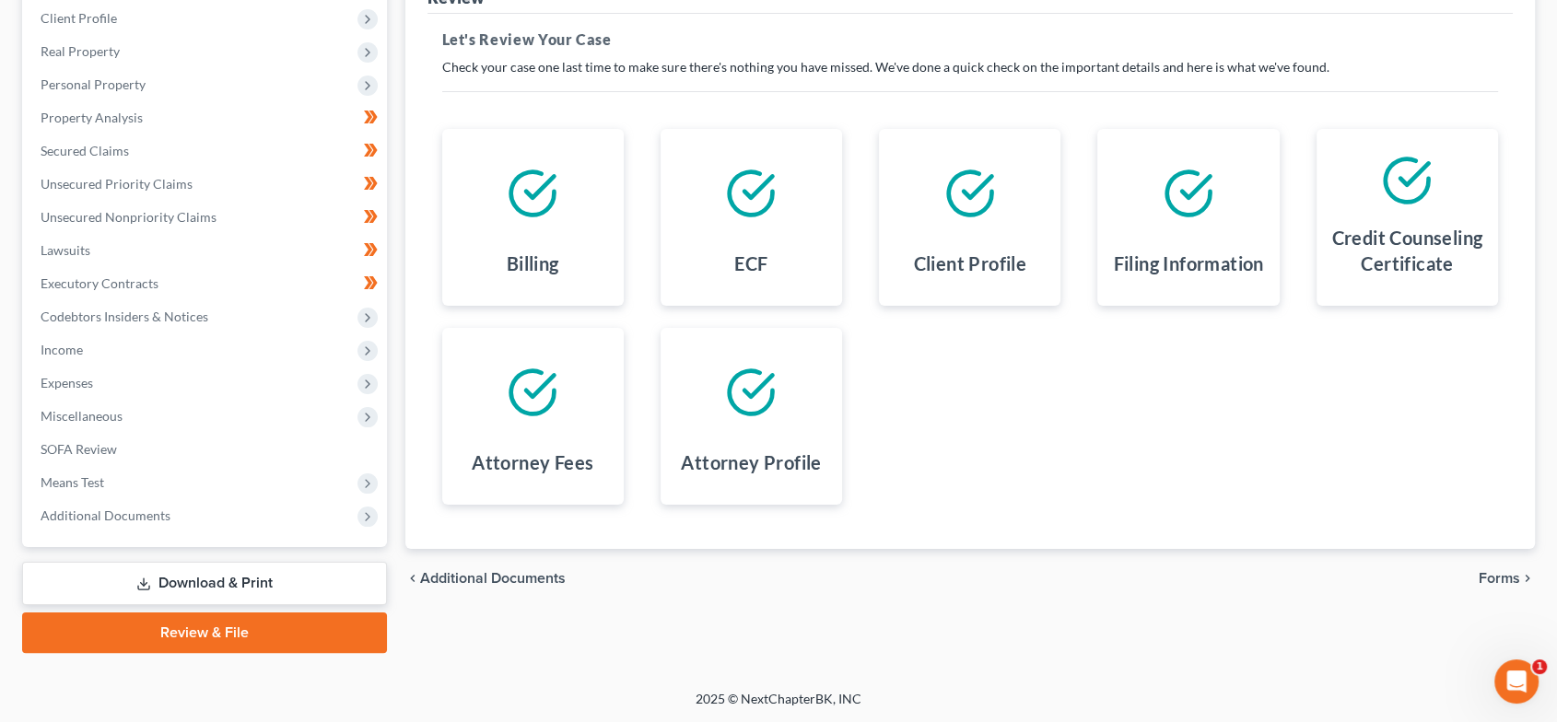
click at [1485, 574] on span "Forms" at bounding box center [1499, 578] width 41 height 15
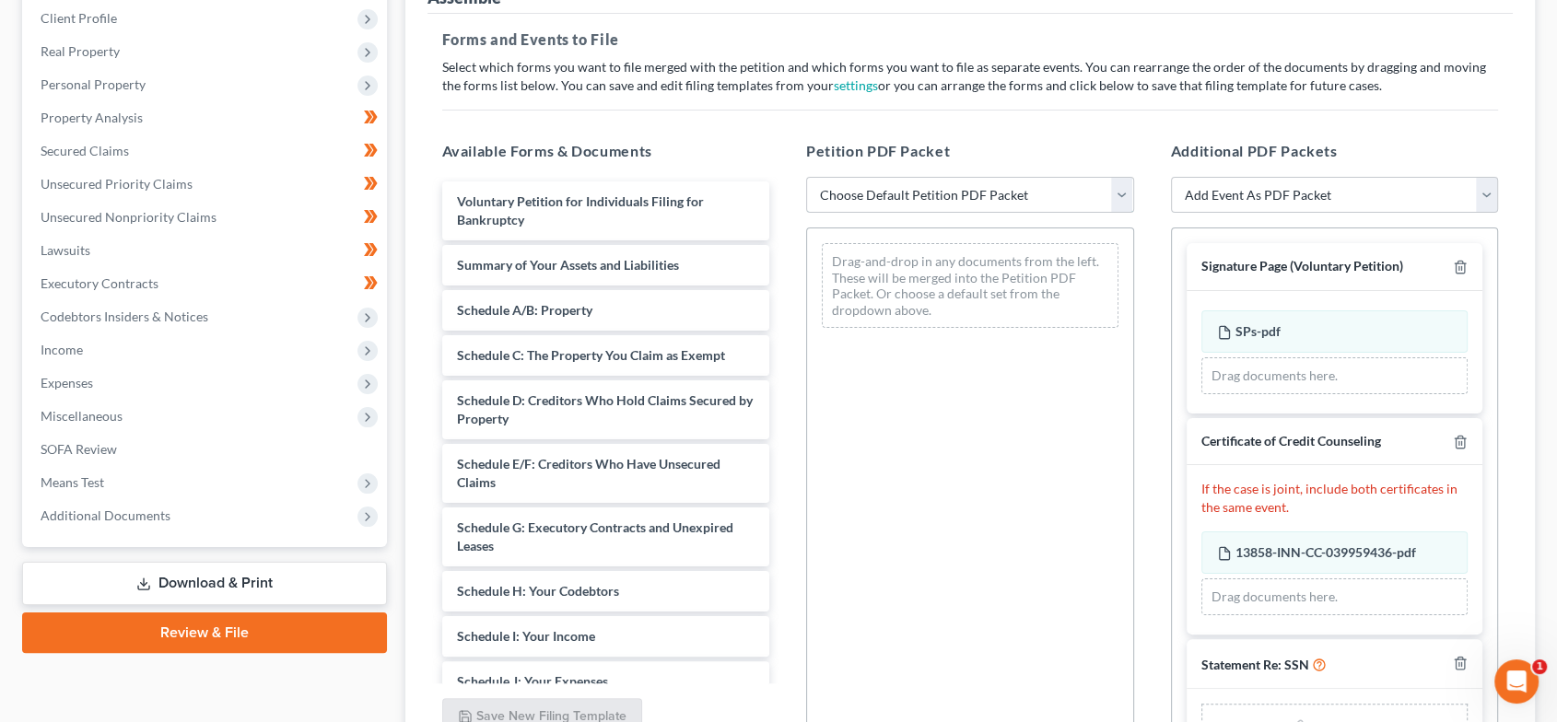
drag, startPoint x: 918, startPoint y: 194, endPoint x: 920, endPoint y: 206, distance: 12.1
click at [918, 194] on select "Choose Default Petition PDF Packet Emergency Filing (Voluntary Petition and Cre…" at bounding box center [970, 195] width 328 height 37
select select "1"
click at [806, 177] on select "Choose Default Petition PDF Packet Emergency Filing (Voluntary Petition and Cre…" at bounding box center [970, 195] width 328 height 37
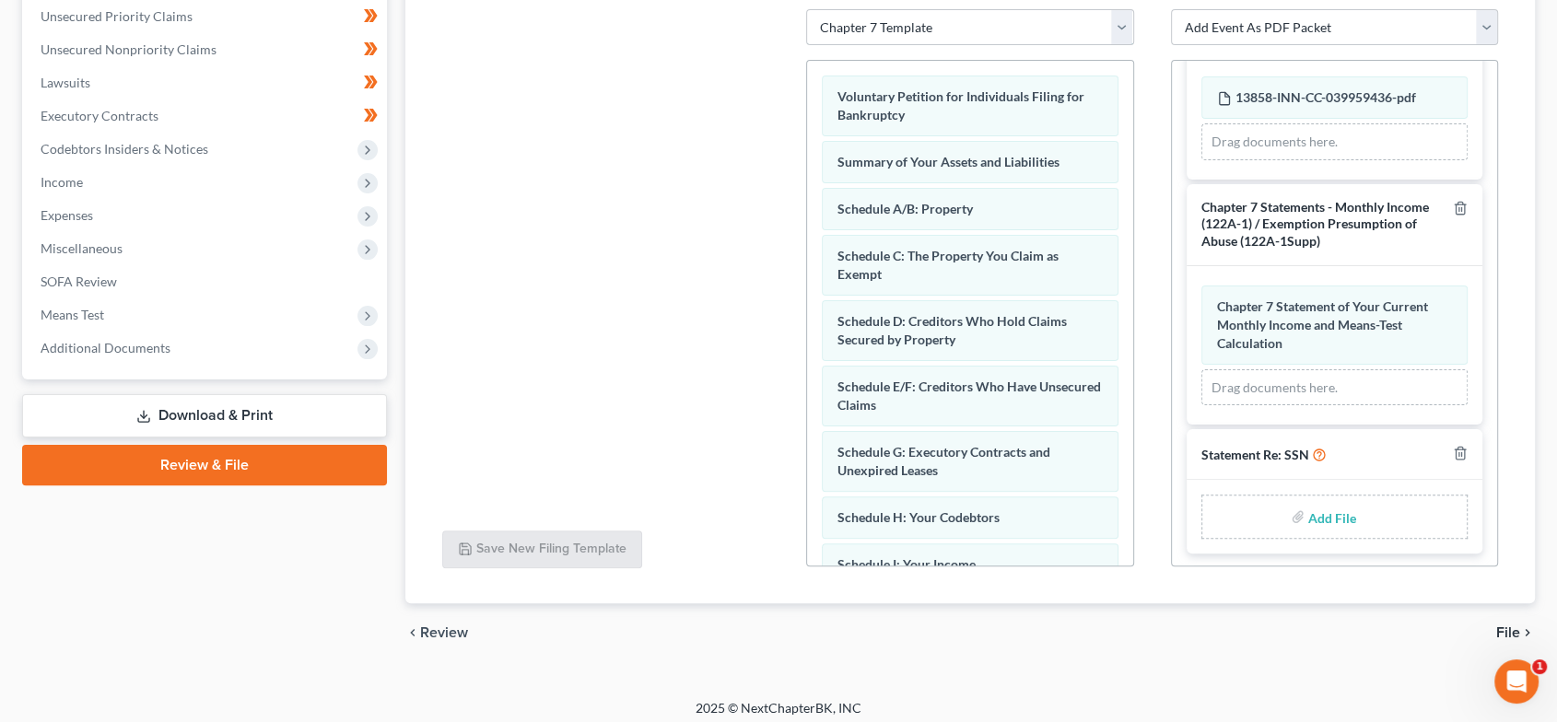
scroll to position [433, 0]
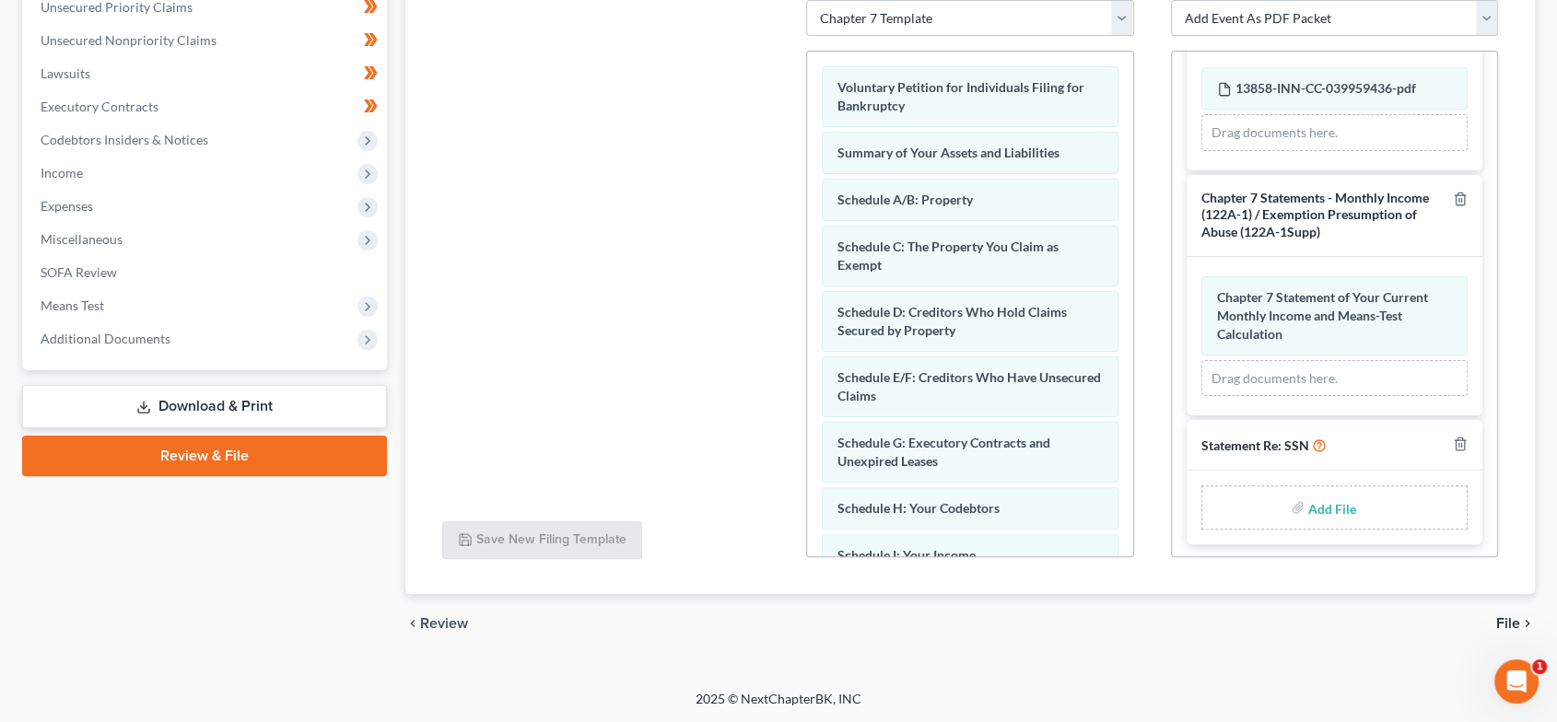
click at [1322, 503] on input "file" at bounding box center [1331, 507] width 44 height 33
type input "C:\fakepath\SSN - WS.pdf"
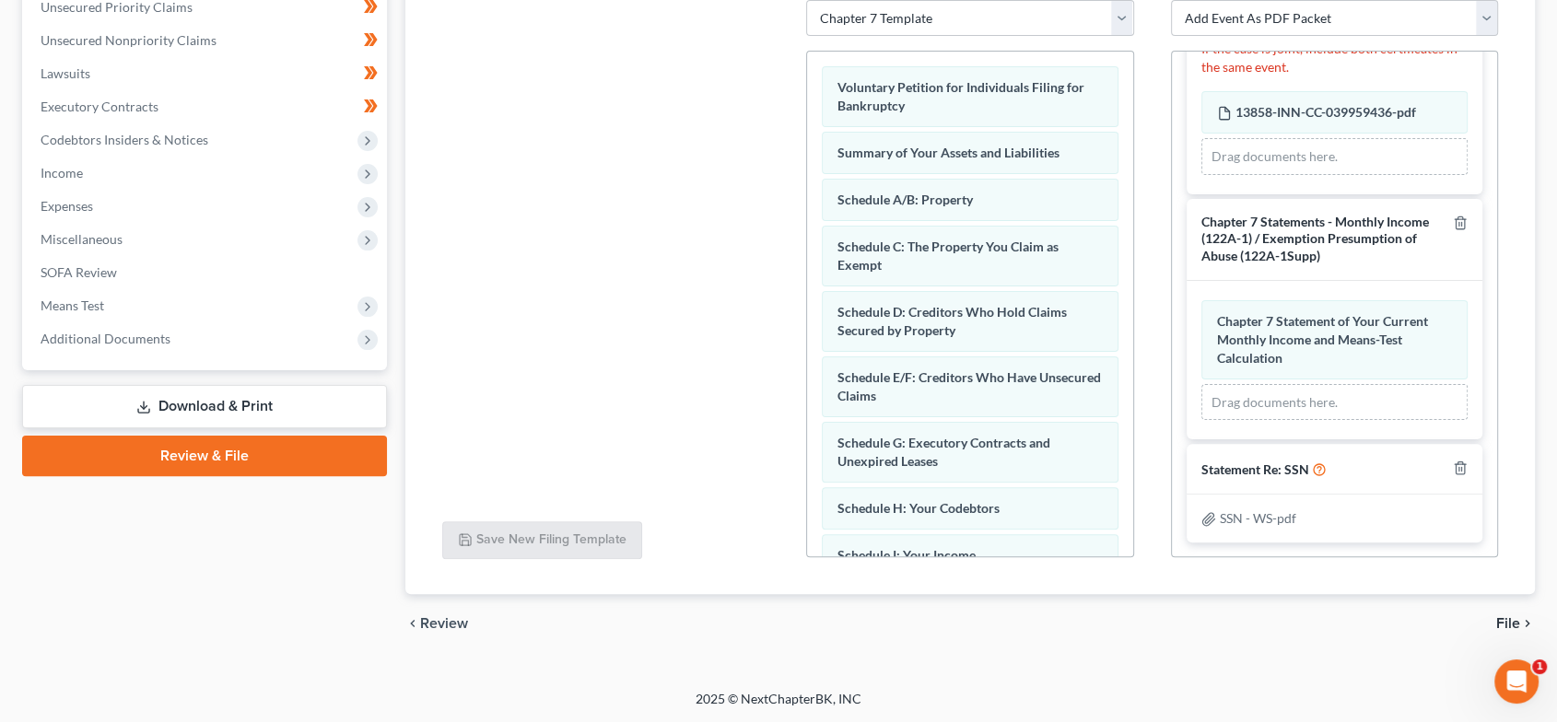
scroll to position [261, 0]
click at [1507, 618] on span "File" at bounding box center [1509, 623] width 24 height 15
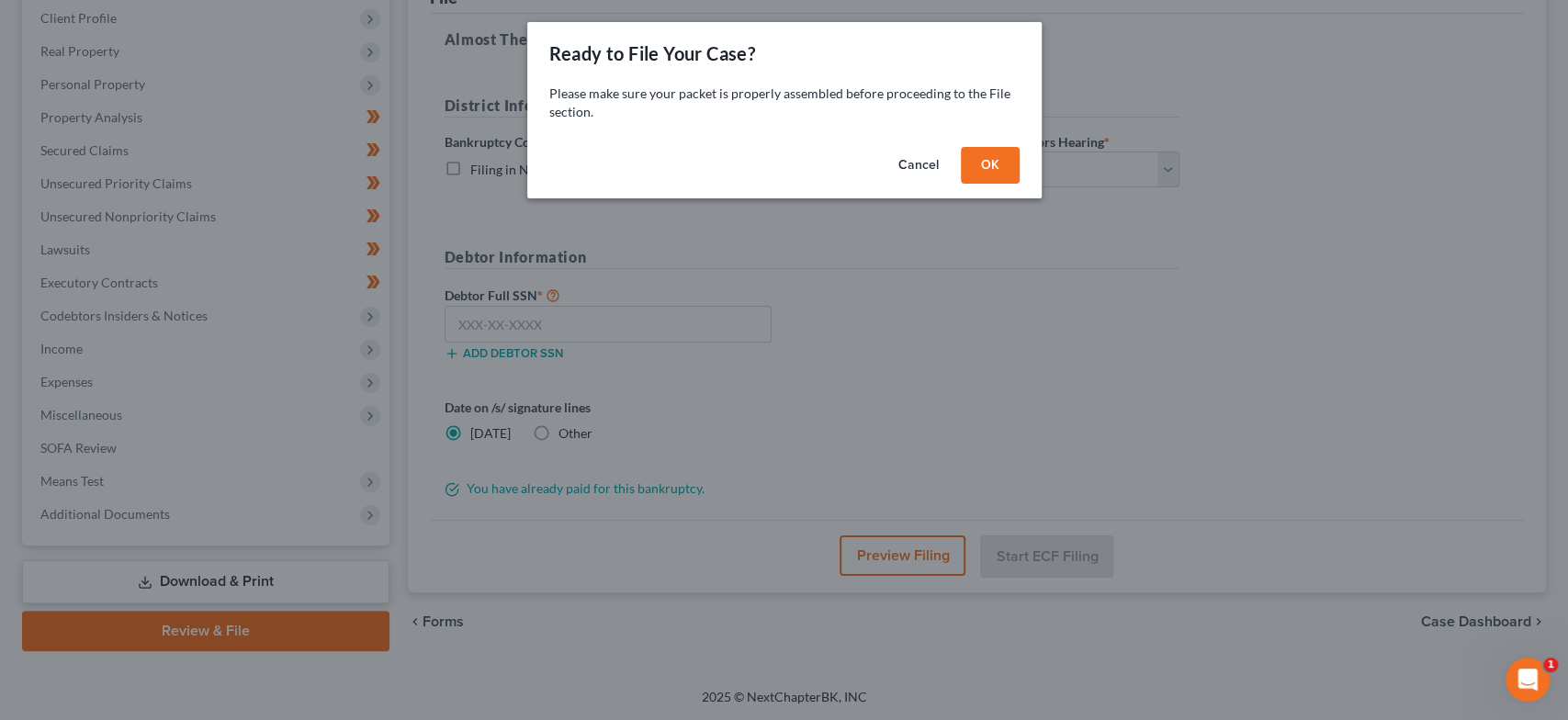
click at [989, 161] on button "OK" at bounding box center [990, 165] width 59 height 37
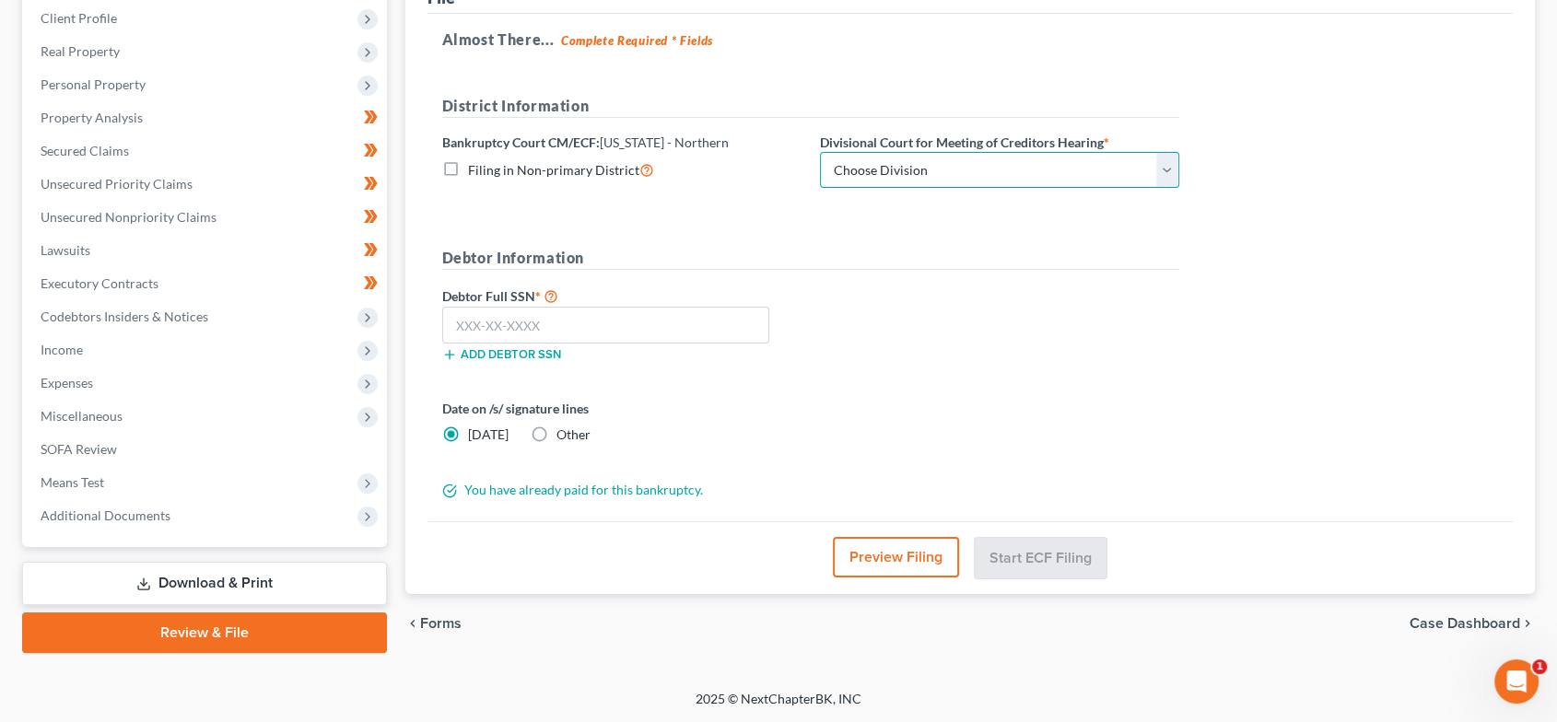
click at [997, 168] on select "Choose Division [GEOGRAPHIC_DATA][PERSON_NAME][GEOGRAPHIC_DATA] [GEOGRAPHIC_DAT…" at bounding box center [999, 170] width 359 height 37
select select "2"
click at [820, 152] on select "Choose Division [GEOGRAPHIC_DATA][PERSON_NAME][GEOGRAPHIC_DATA] [GEOGRAPHIC_DAT…" at bounding box center [999, 170] width 359 height 37
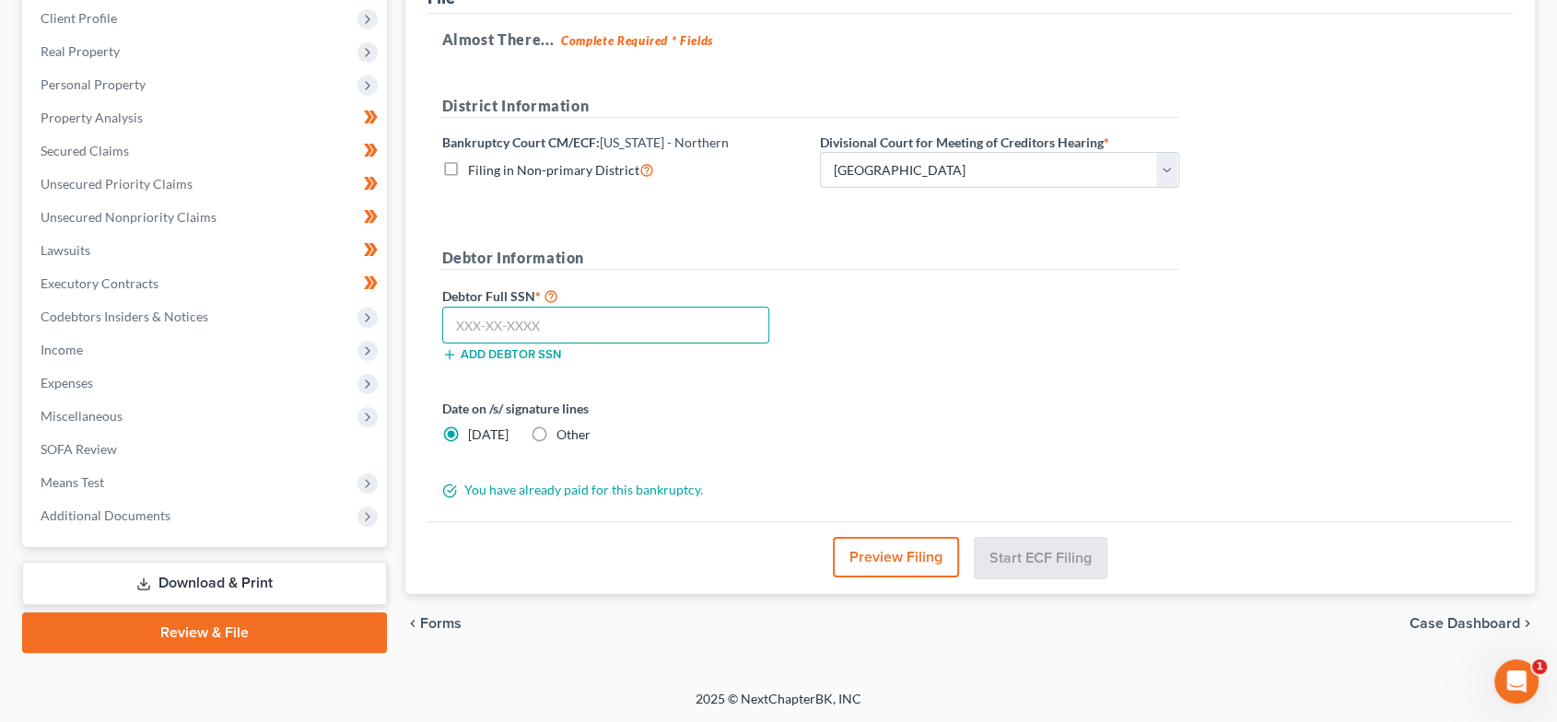
click at [531, 319] on input "text" at bounding box center [606, 325] width 328 height 37
type input "305-74-2818"
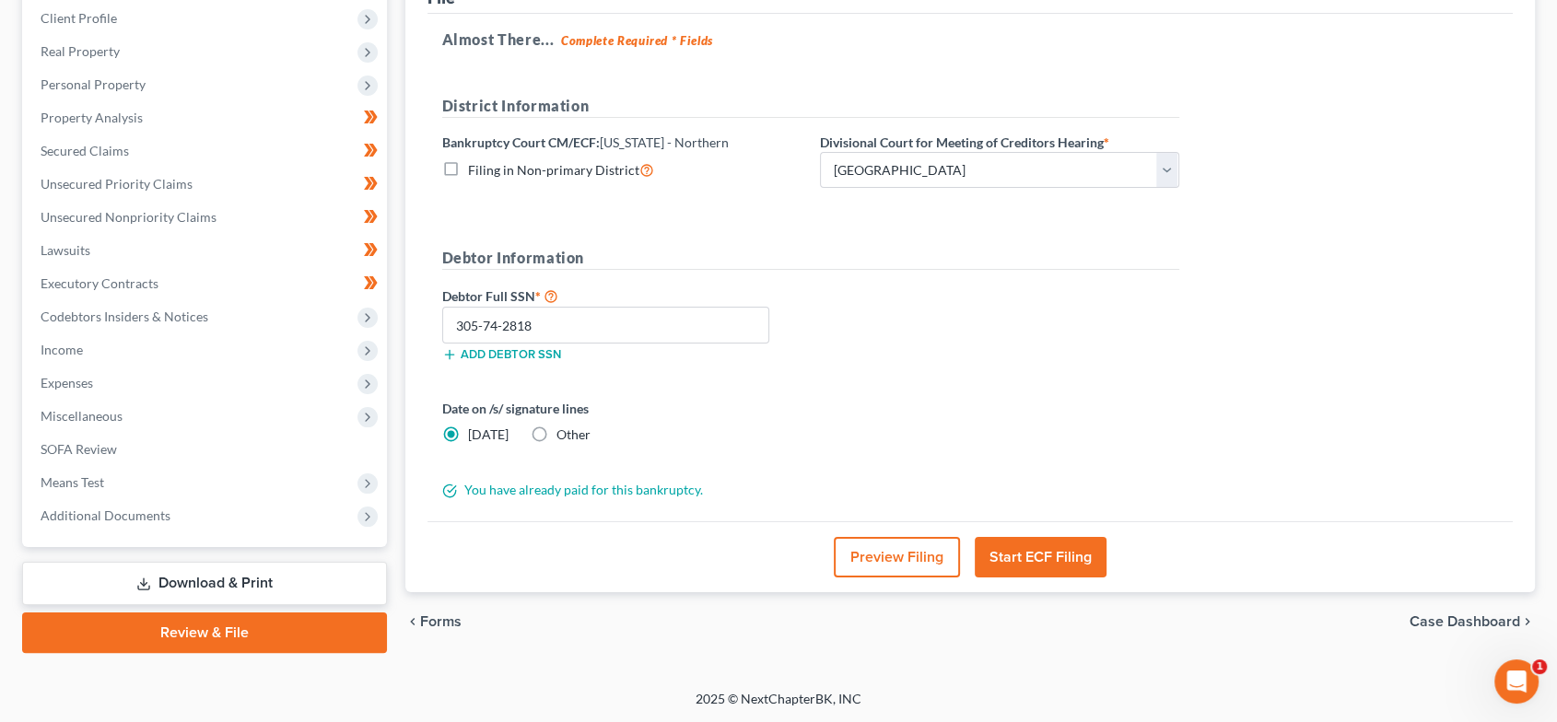
drag, startPoint x: 1072, startPoint y: 554, endPoint x: 1186, endPoint y: 544, distance: 114.7
click at [1072, 554] on button "Start ECF Filing" at bounding box center [1041, 557] width 132 height 41
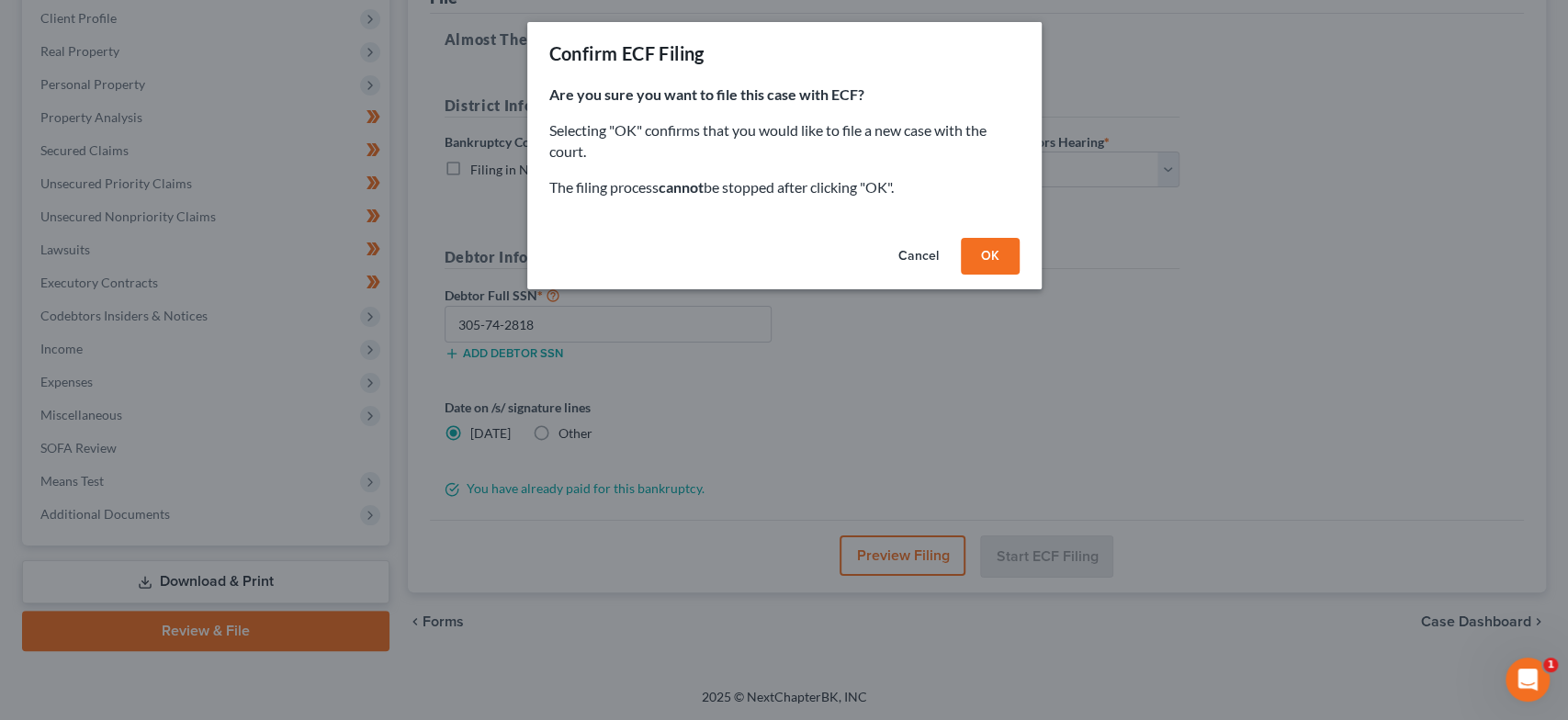
click at [1014, 257] on button "OK" at bounding box center [990, 256] width 59 height 37
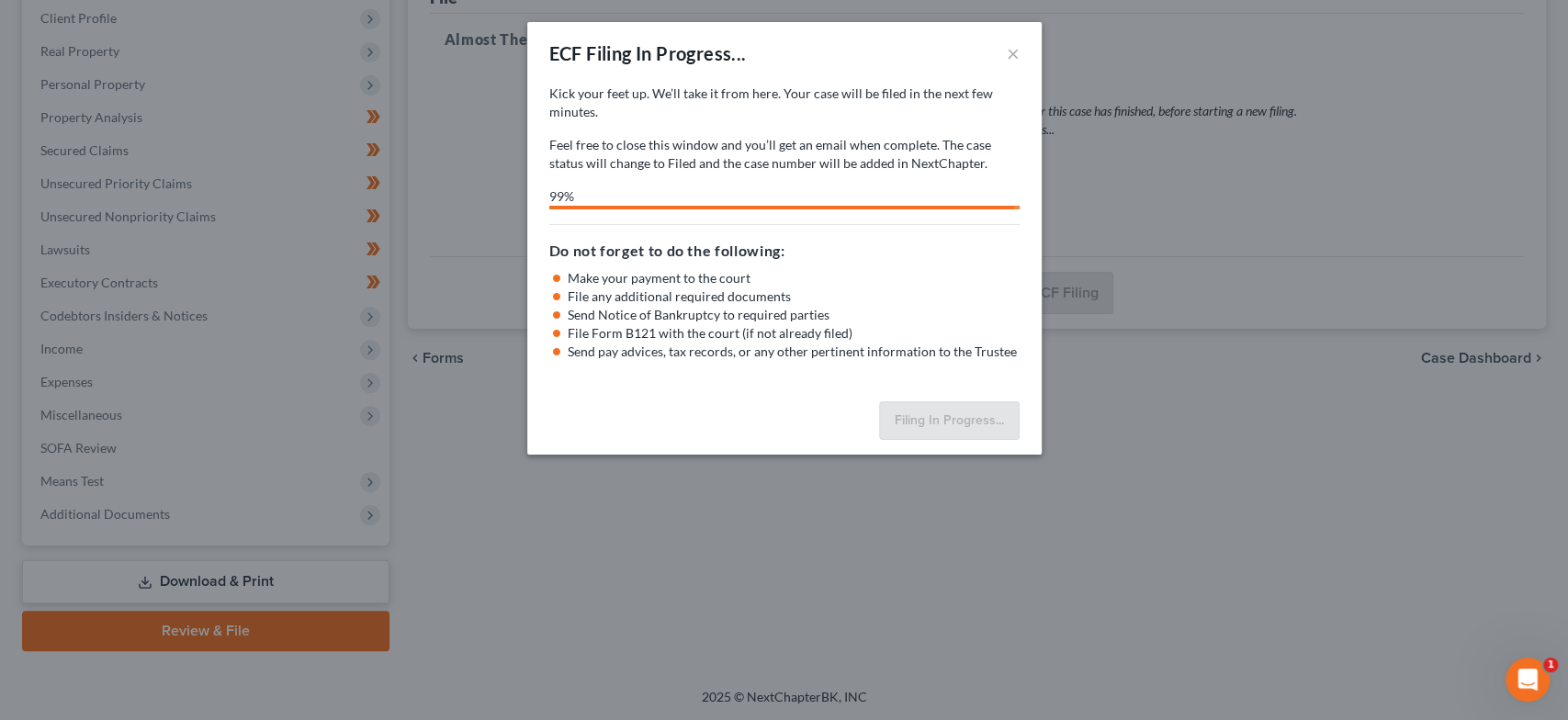
select select "2"
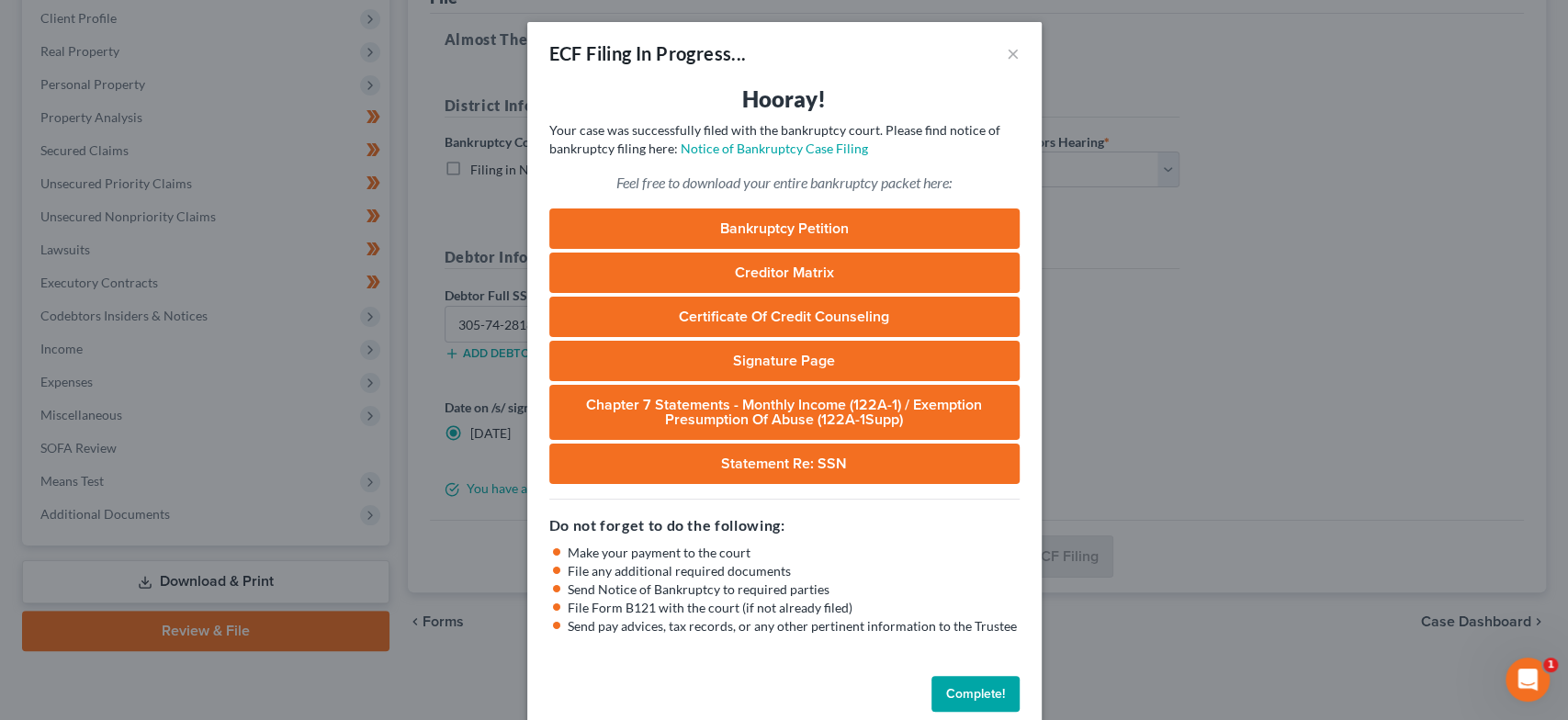
drag, startPoint x: 955, startPoint y: 689, endPoint x: 857, endPoint y: 669, distance: 100.0
click at [951, 689] on button "Complete!" at bounding box center [975, 694] width 88 height 37
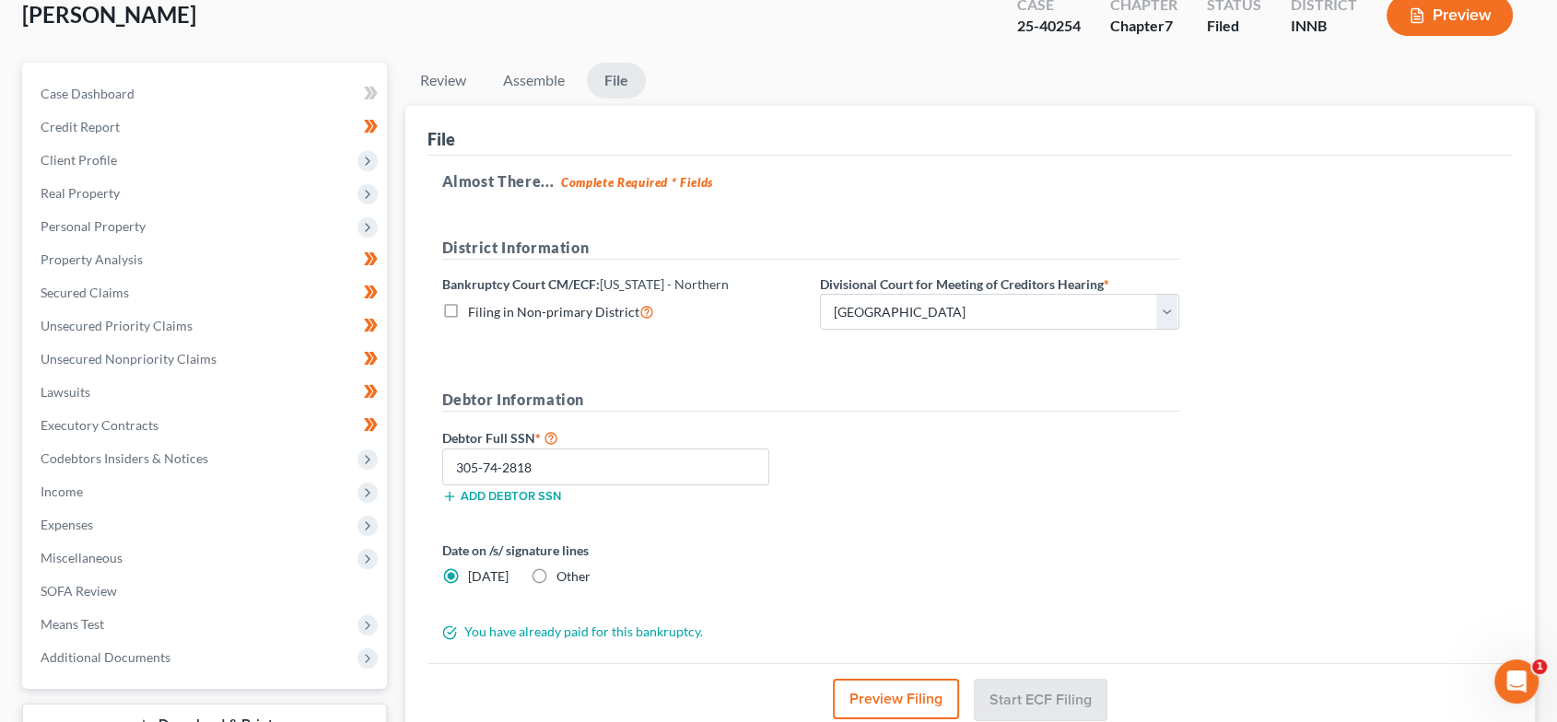
scroll to position [0, 0]
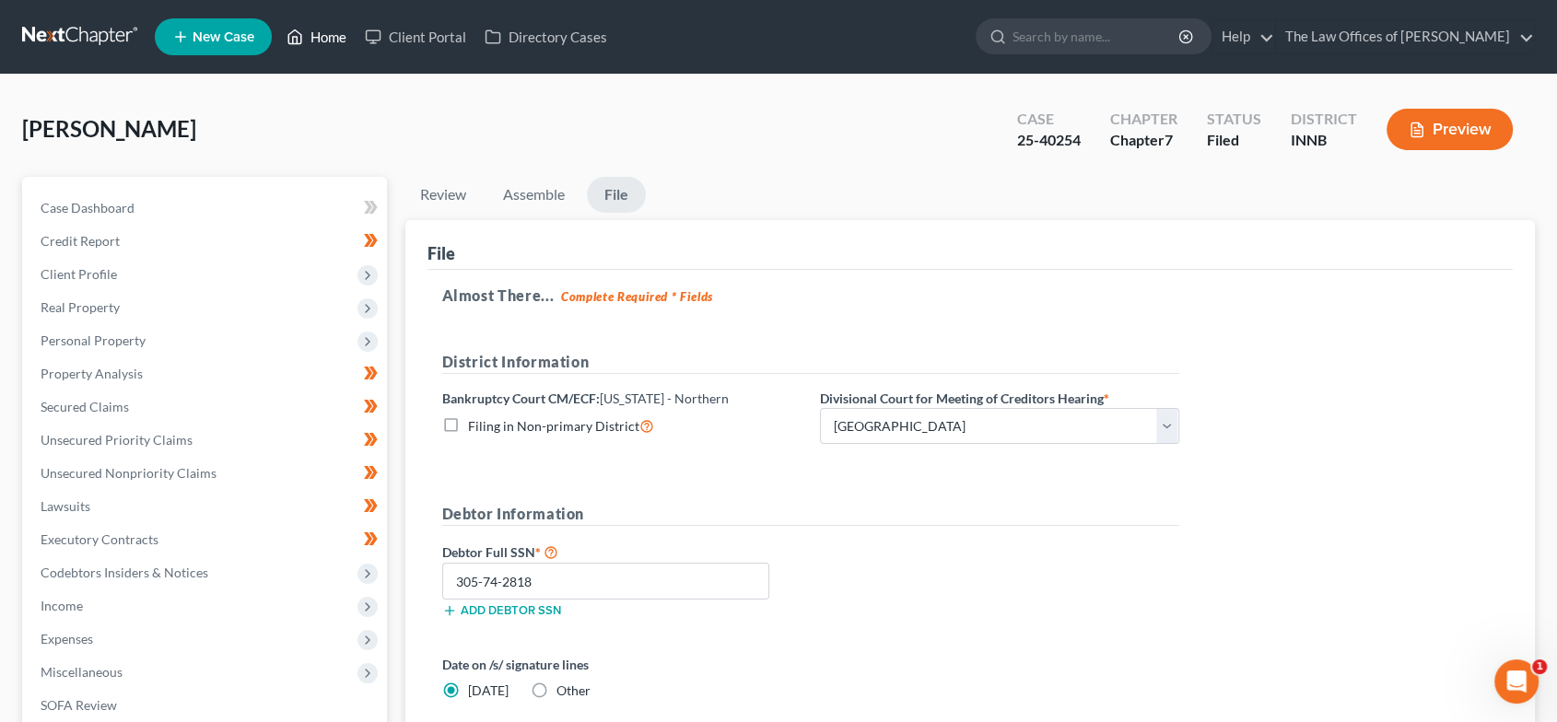
drag, startPoint x: 329, startPoint y: 35, endPoint x: 475, endPoint y: 75, distance: 150.9
click at [329, 35] on link "Home" at bounding box center [316, 36] width 78 height 33
